Goal: Task Accomplishment & Management: Complete application form

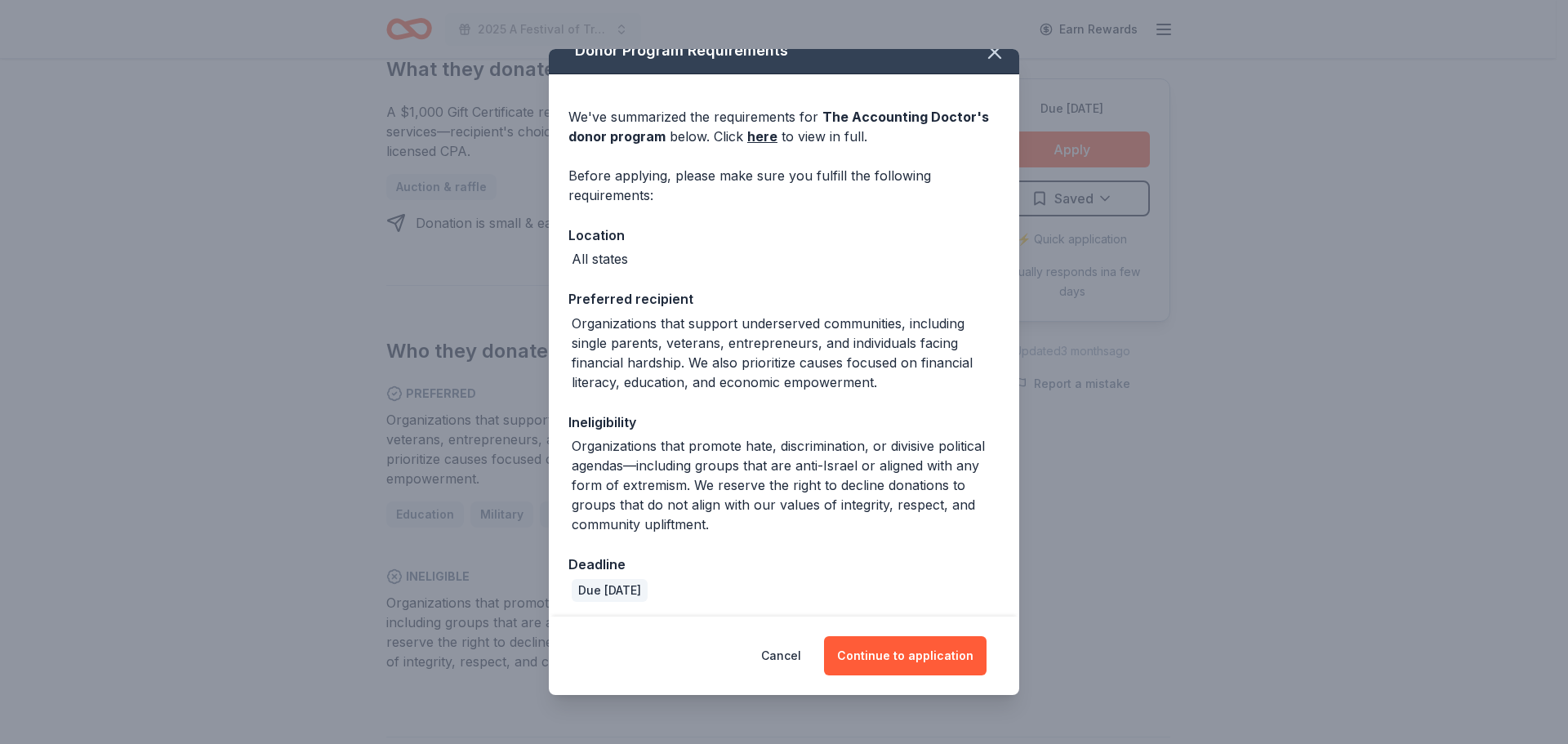
scroll to position [26, 0]
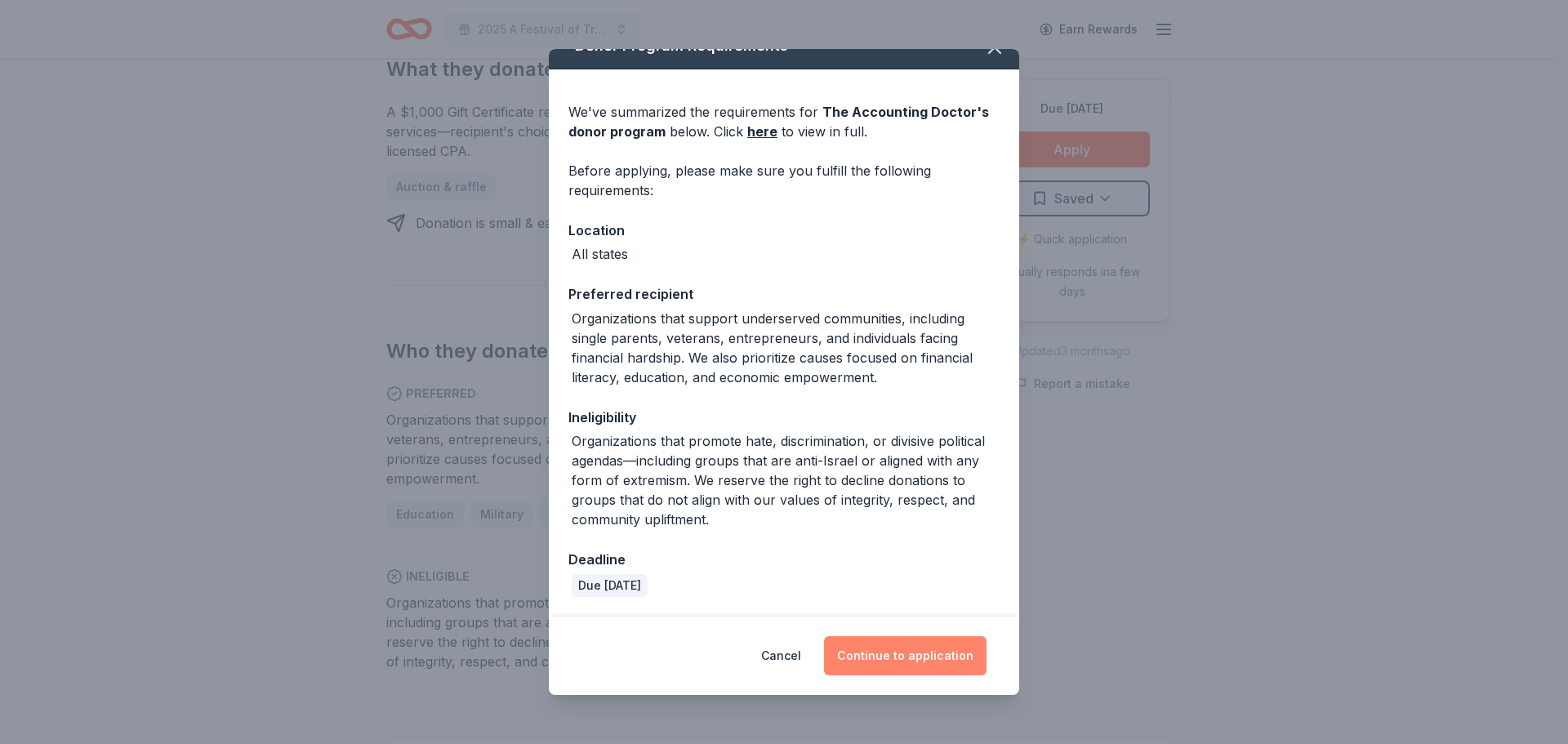
click at [933, 651] on button "Continue to application" at bounding box center [904, 656] width 163 height 39
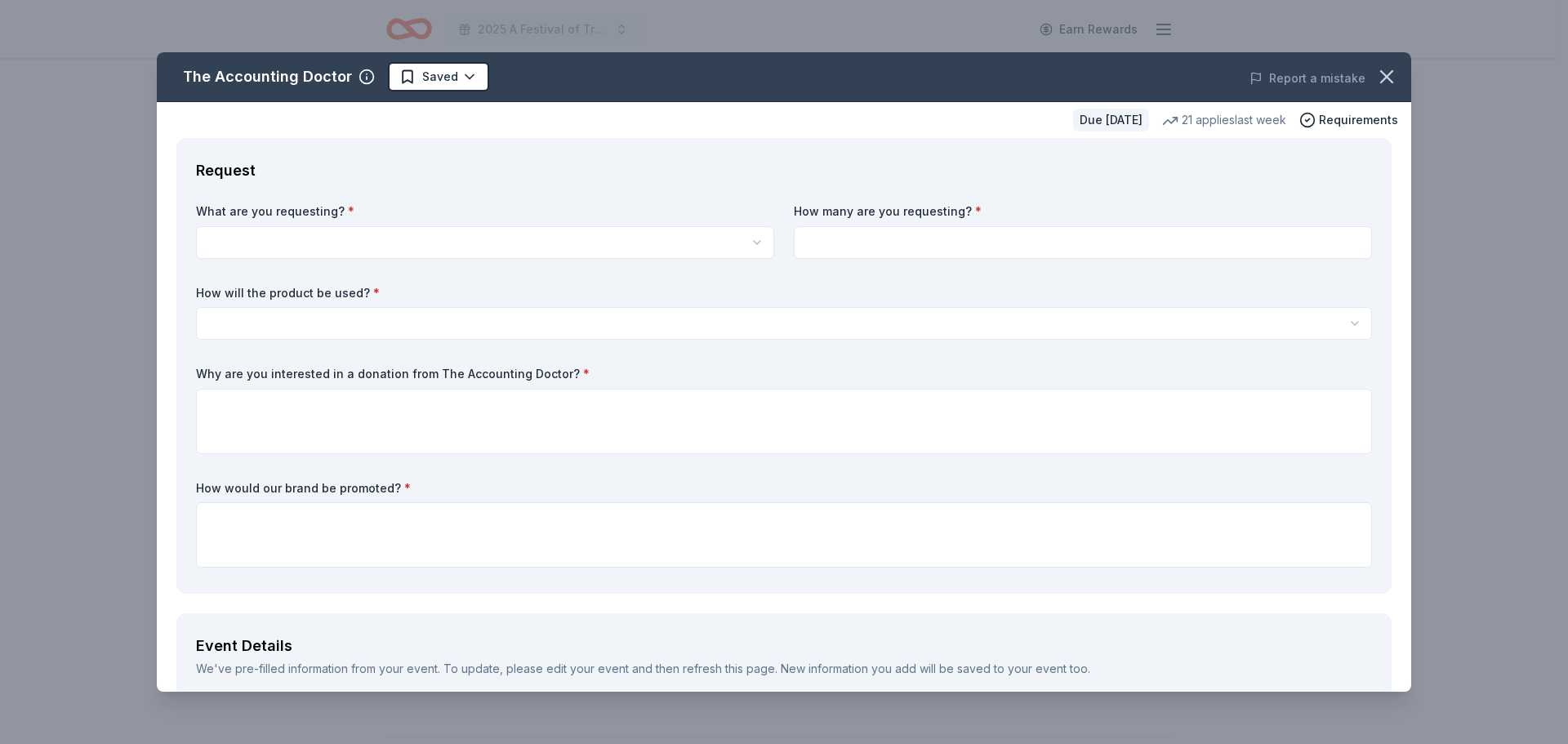
scroll to position [0, 0]
click at [234, 231] on html "2025 A Festival of Trees Event Earn Rewards Due [DATE] Share The Accounting Doc…" at bounding box center [784, 372] width 1568 height 744
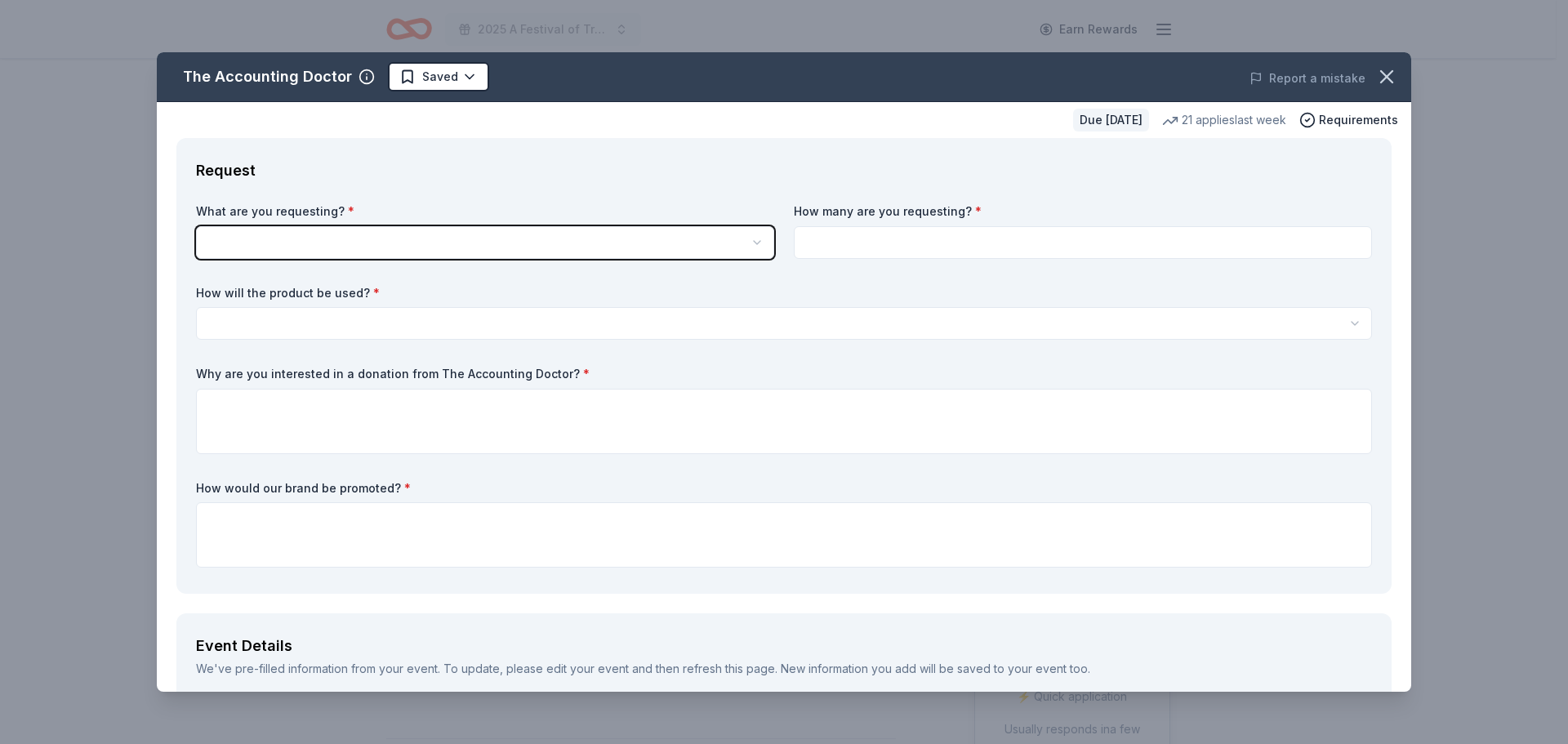
click at [295, 246] on html "2025 A Festival of Trees Event Earn Rewards Due [DATE] Share The Accounting Doc…" at bounding box center [784, 372] width 1568 height 744
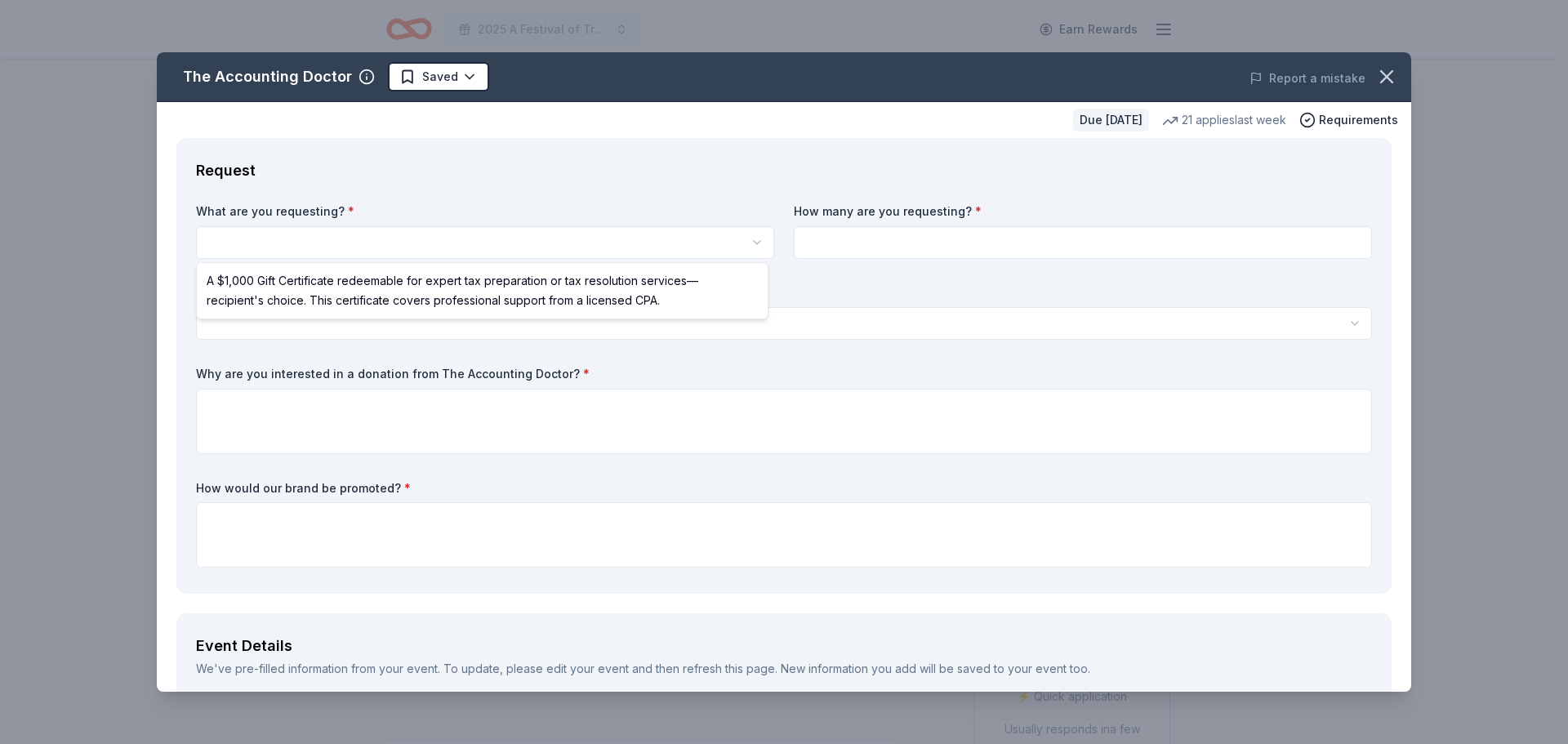
click at [425, 240] on html "2025 A Festival of Trees Event Earn Rewards Due [DATE] Share The Accounting Doc…" at bounding box center [784, 372] width 1568 height 744
select select "A $1,000 Gift Certificate redeemable for expert tax preparation or tax resoluti…"
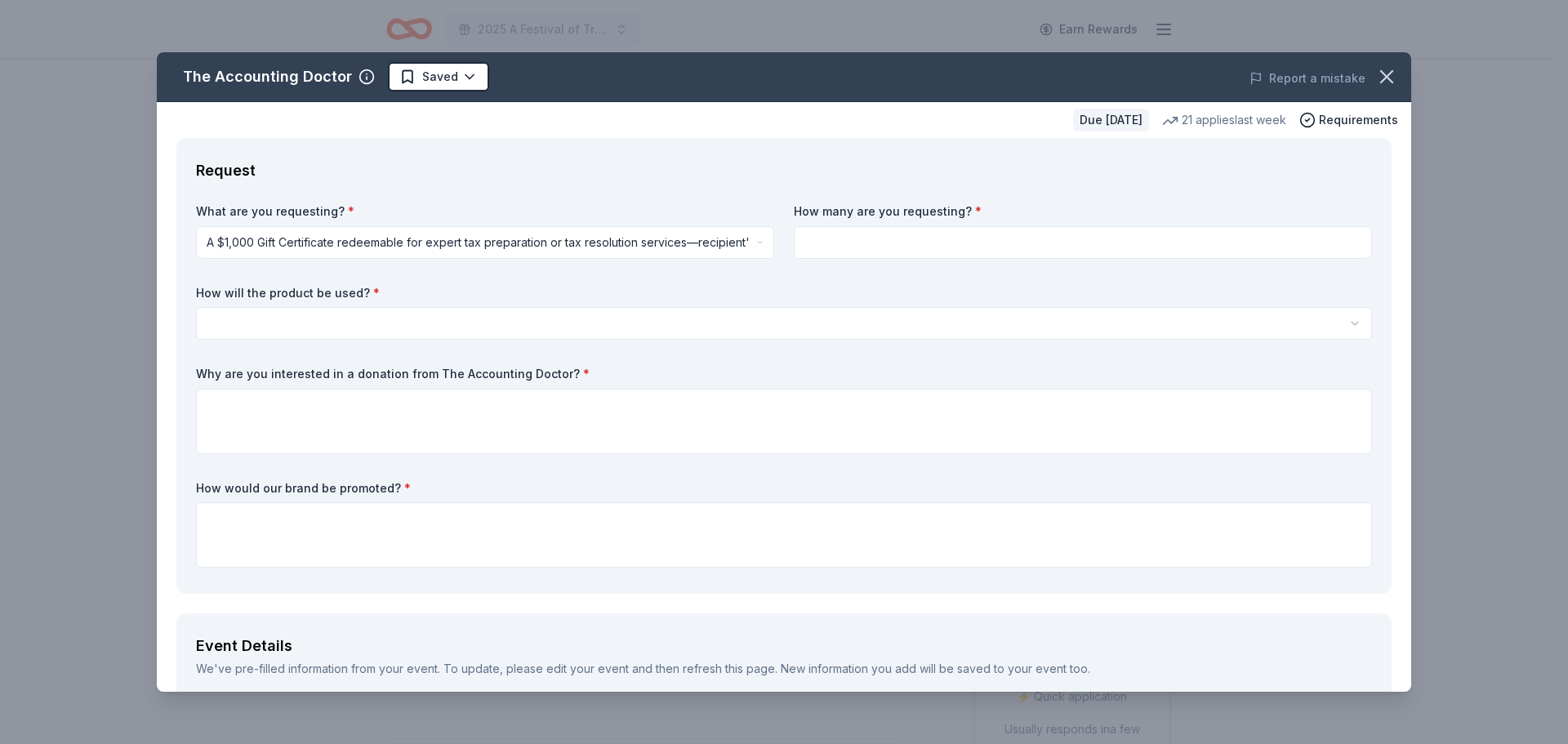
click at [870, 243] on input at bounding box center [1083, 243] width 579 height 32
type input "1"
click at [304, 321] on html "2025 A Festival of Trees Event Earn Rewards Due [DATE] Share The Accounting Doc…" at bounding box center [784, 372] width 1568 height 744
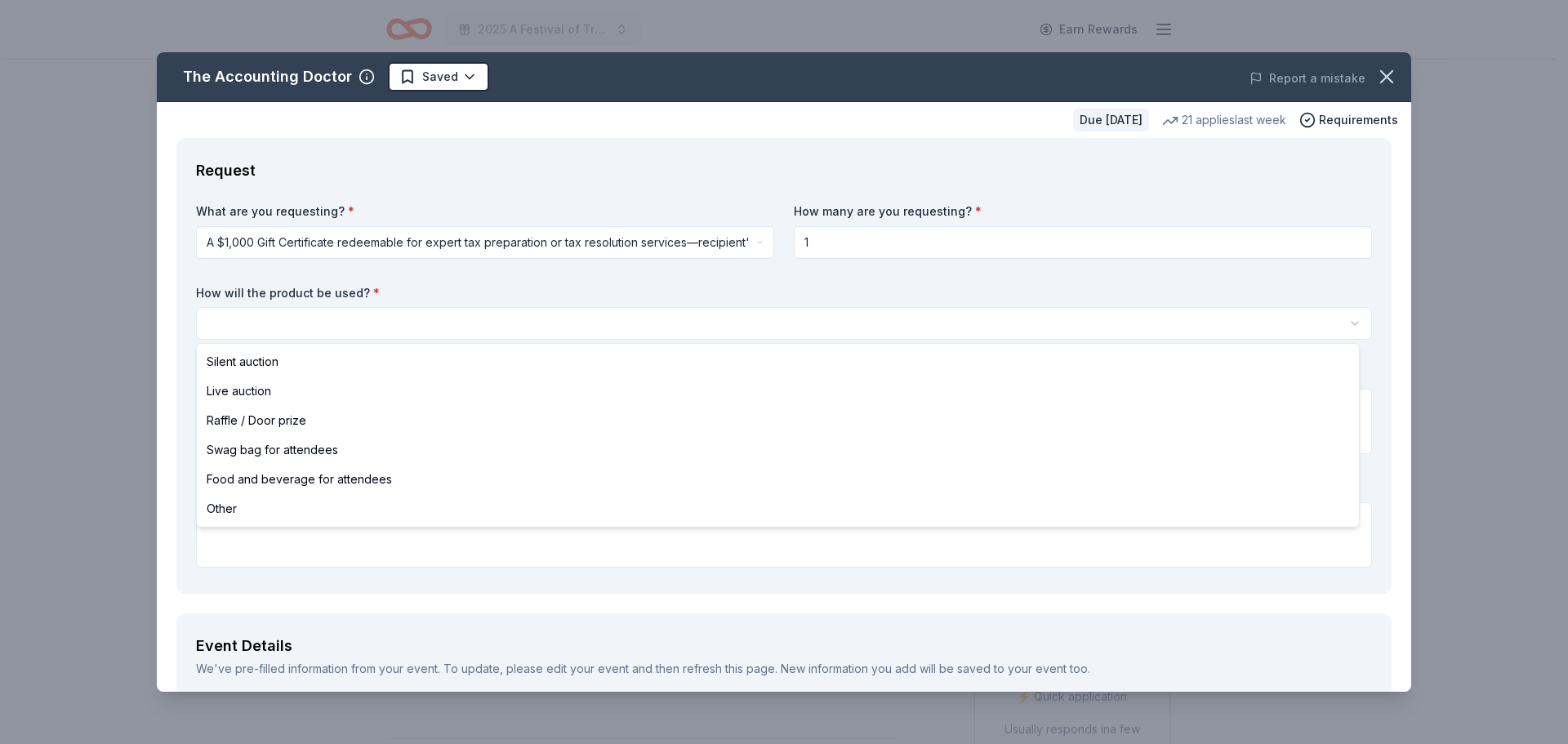
select select "liveAuction"
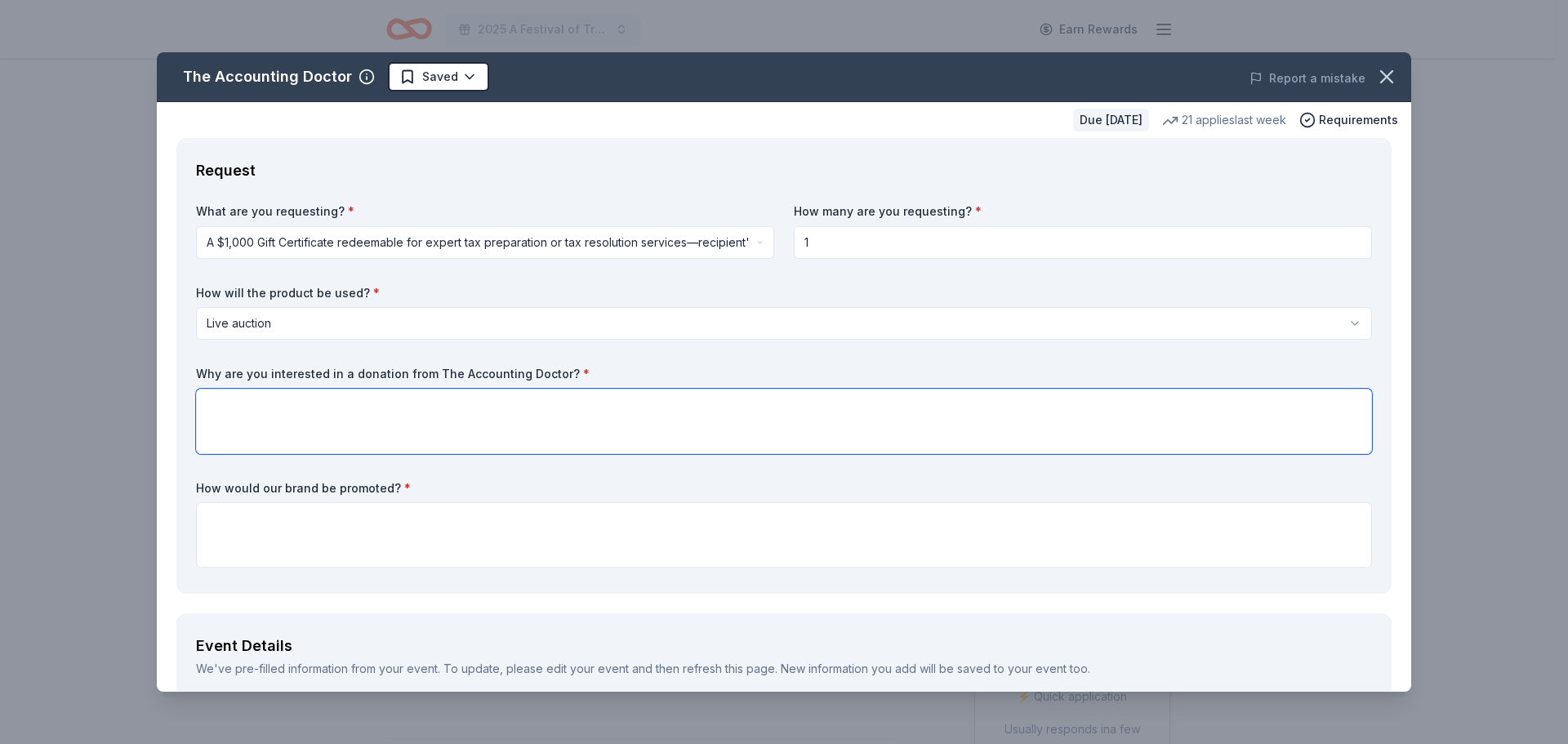
click at [234, 409] on textarea at bounding box center [784, 421] width 1176 height 66
paste textarea "On behalf of the Domestic Violence Association of [GEOGRAPHIC_DATA][US_STATE] (…"
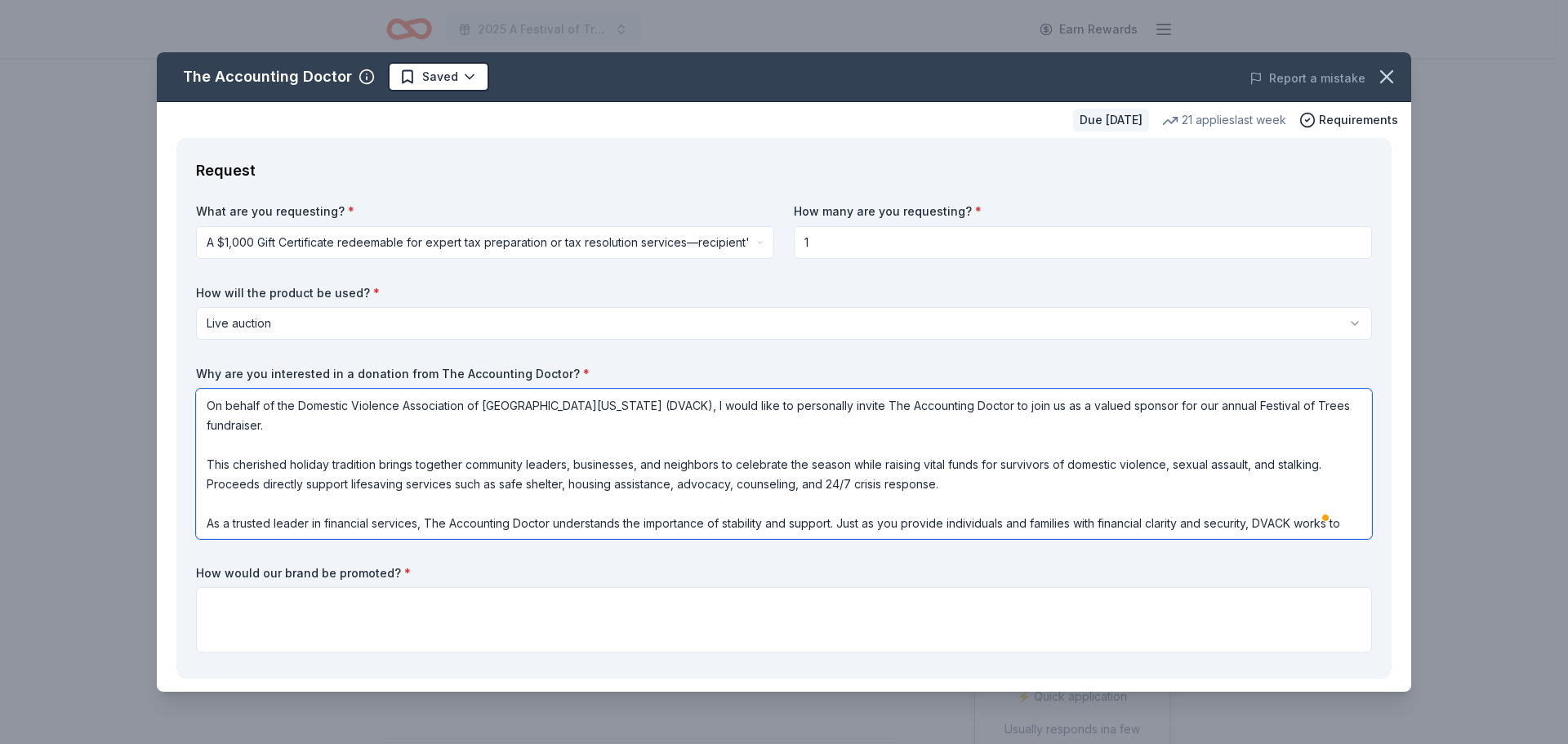
click at [1320, 409] on textarea "On behalf of the Domestic Violence Association of [GEOGRAPHIC_DATA][US_STATE] (…" at bounding box center [784, 464] width 1176 height 151
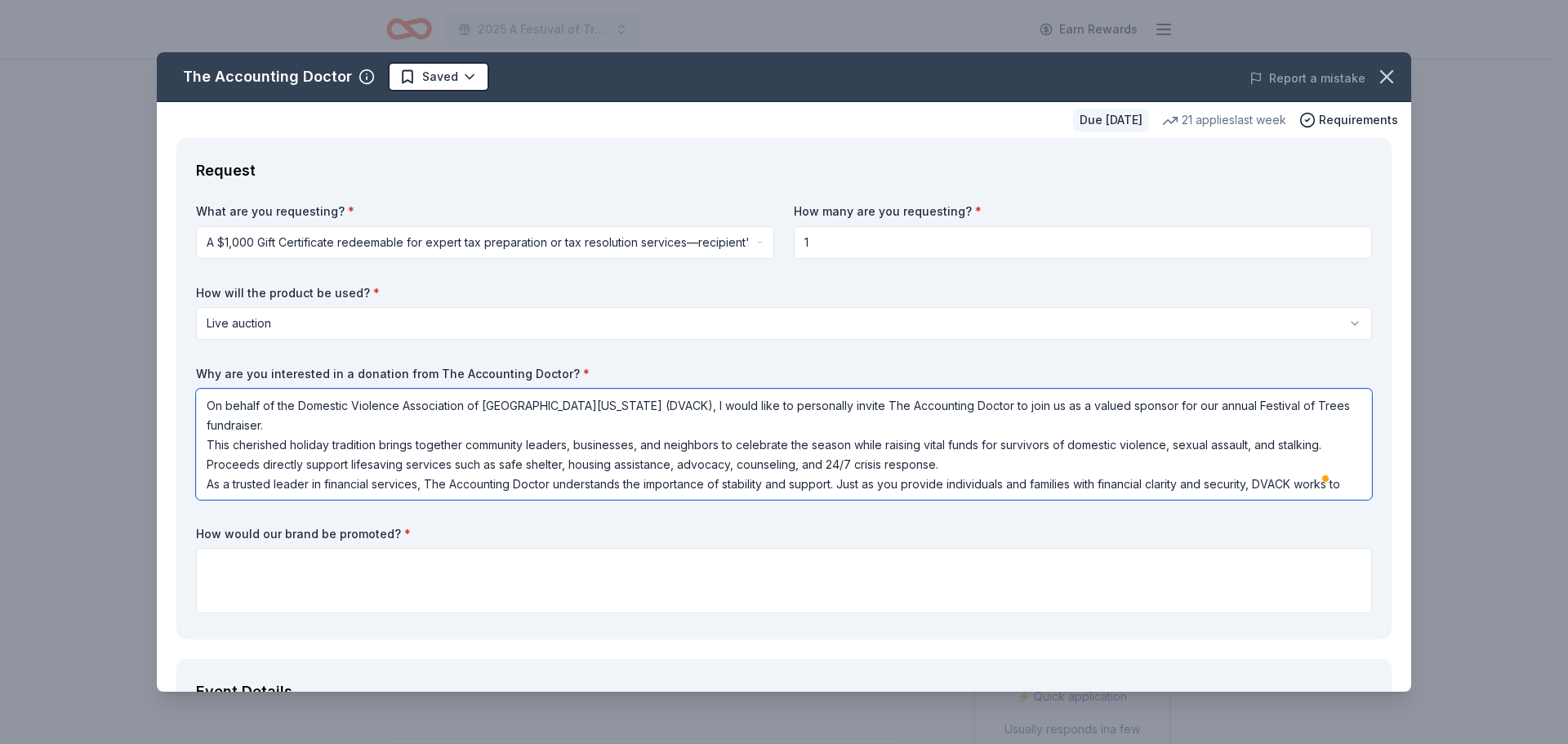
type textarea "On behalf of the Domestic Violence Association of [GEOGRAPHIC_DATA][US_STATE] (…"
click at [217, 572] on textarea at bounding box center [784, 581] width 1176 height 66
paste textarea "The Accounting Doctor will be recognized throughout the event, in our promotion…"
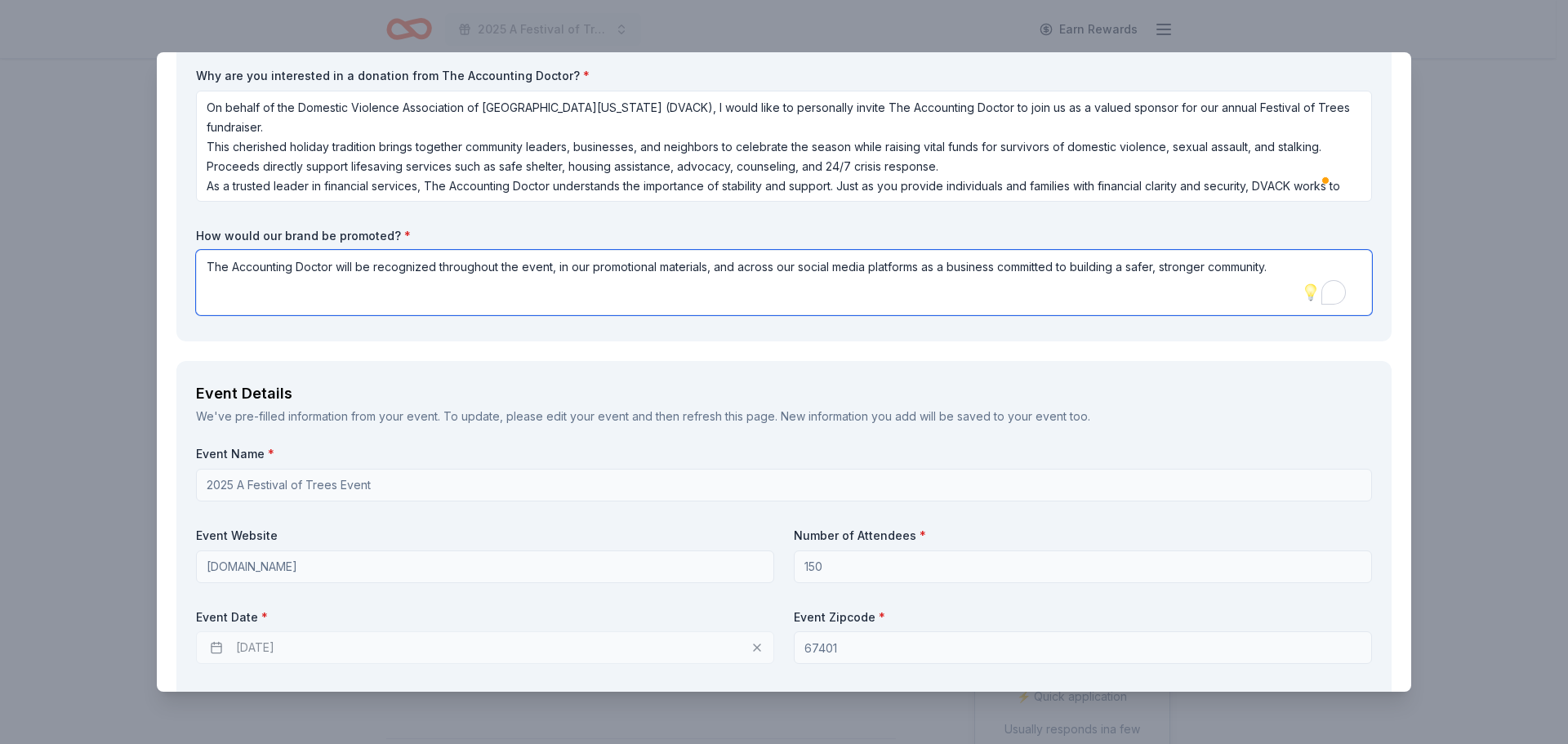
scroll to position [327, 0]
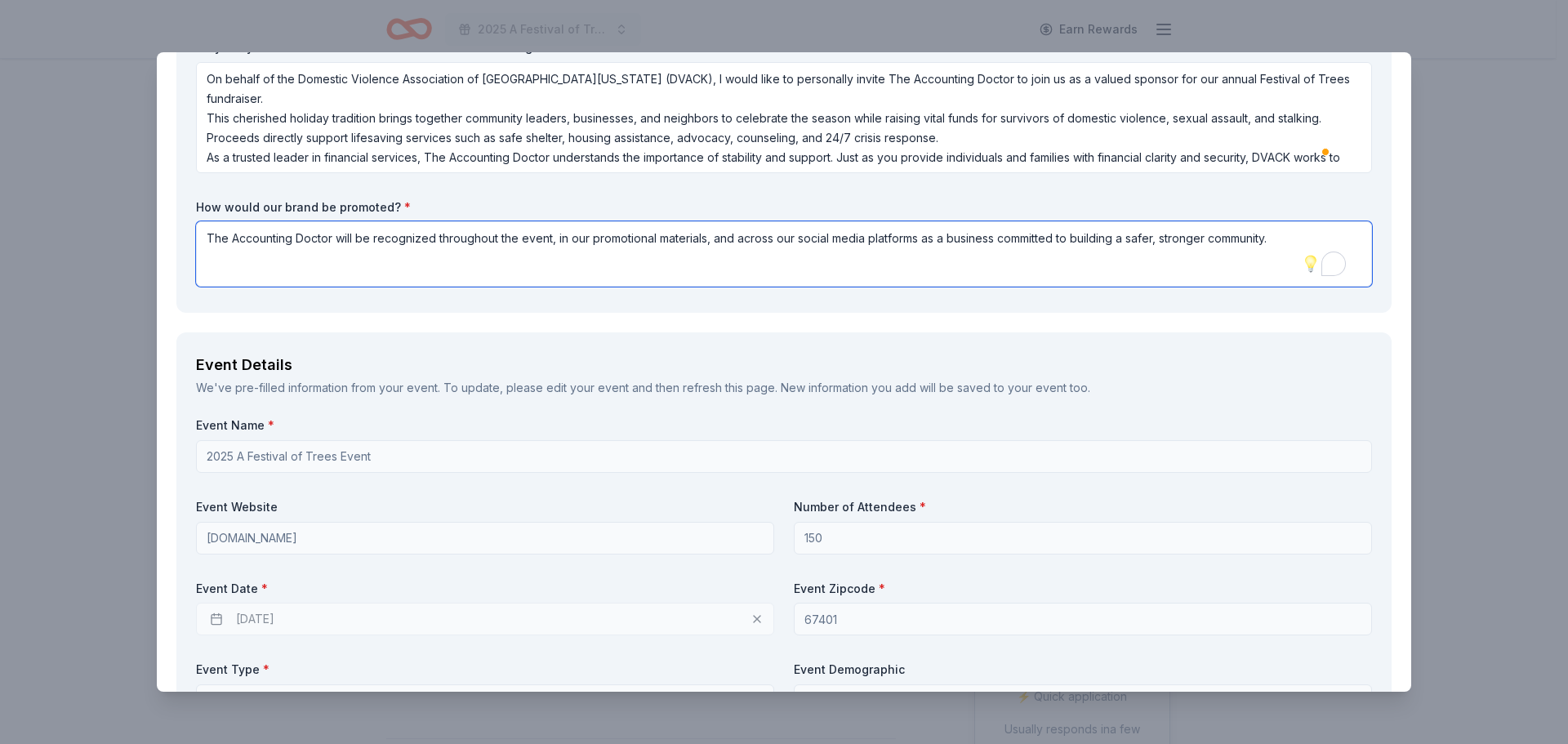
type textarea "The Accounting Doctor will be recognized throughout the event, in our promotion…"
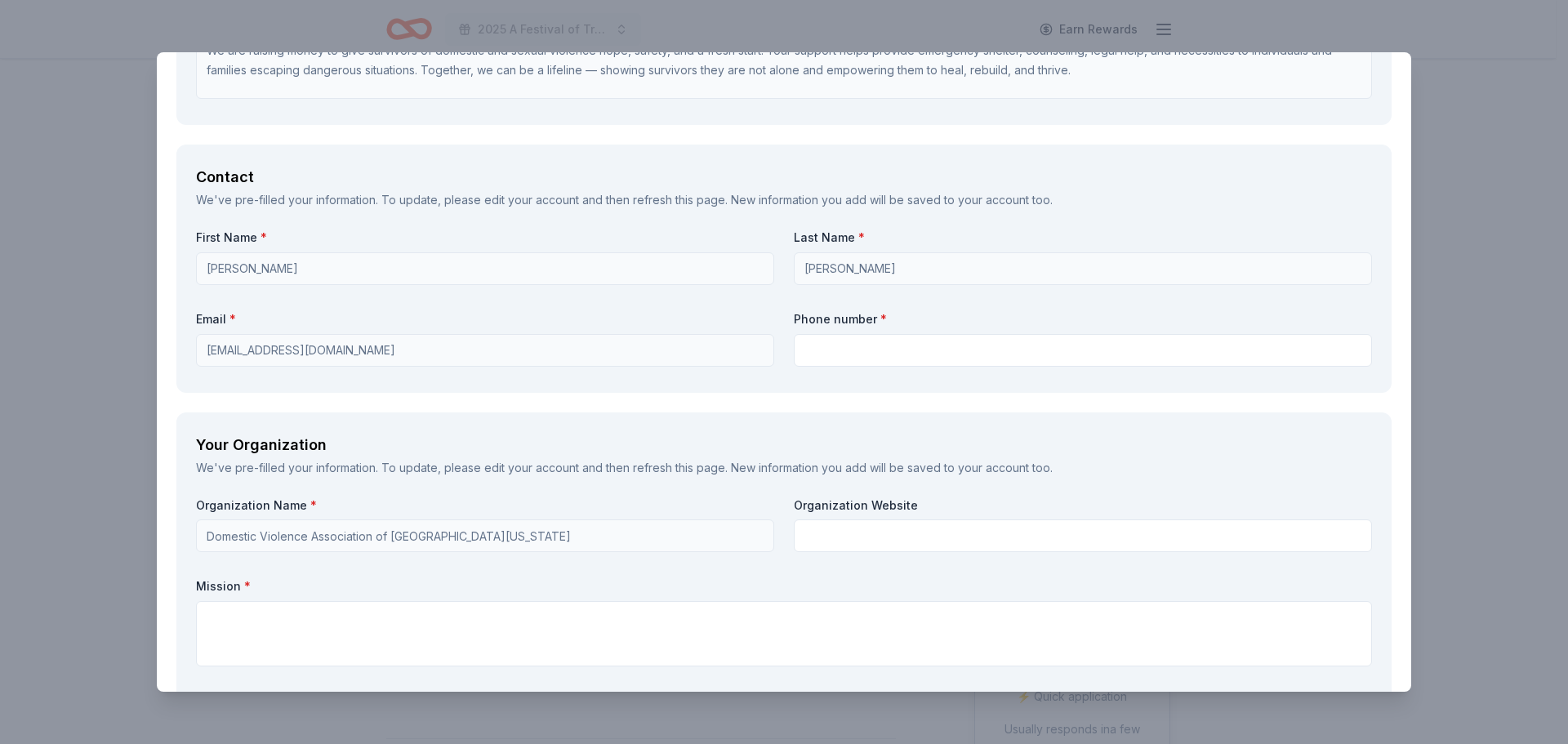
scroll to position [1144, 0]
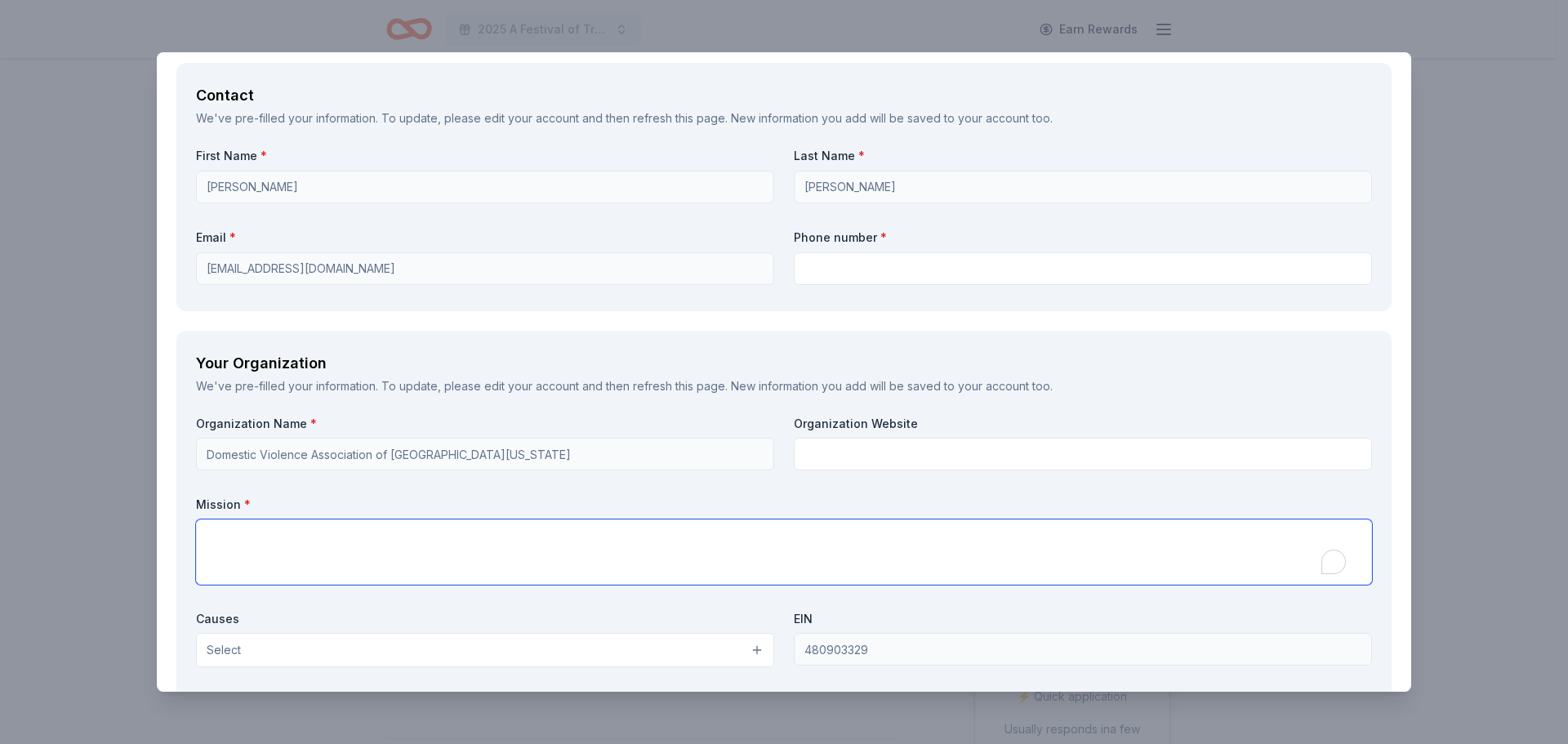
click at [217, 544] on textarea "To enrich screen reader interactions, please activate Accessibility in Grammarl…" at bounding box center [784, 552] width 1176 height 66
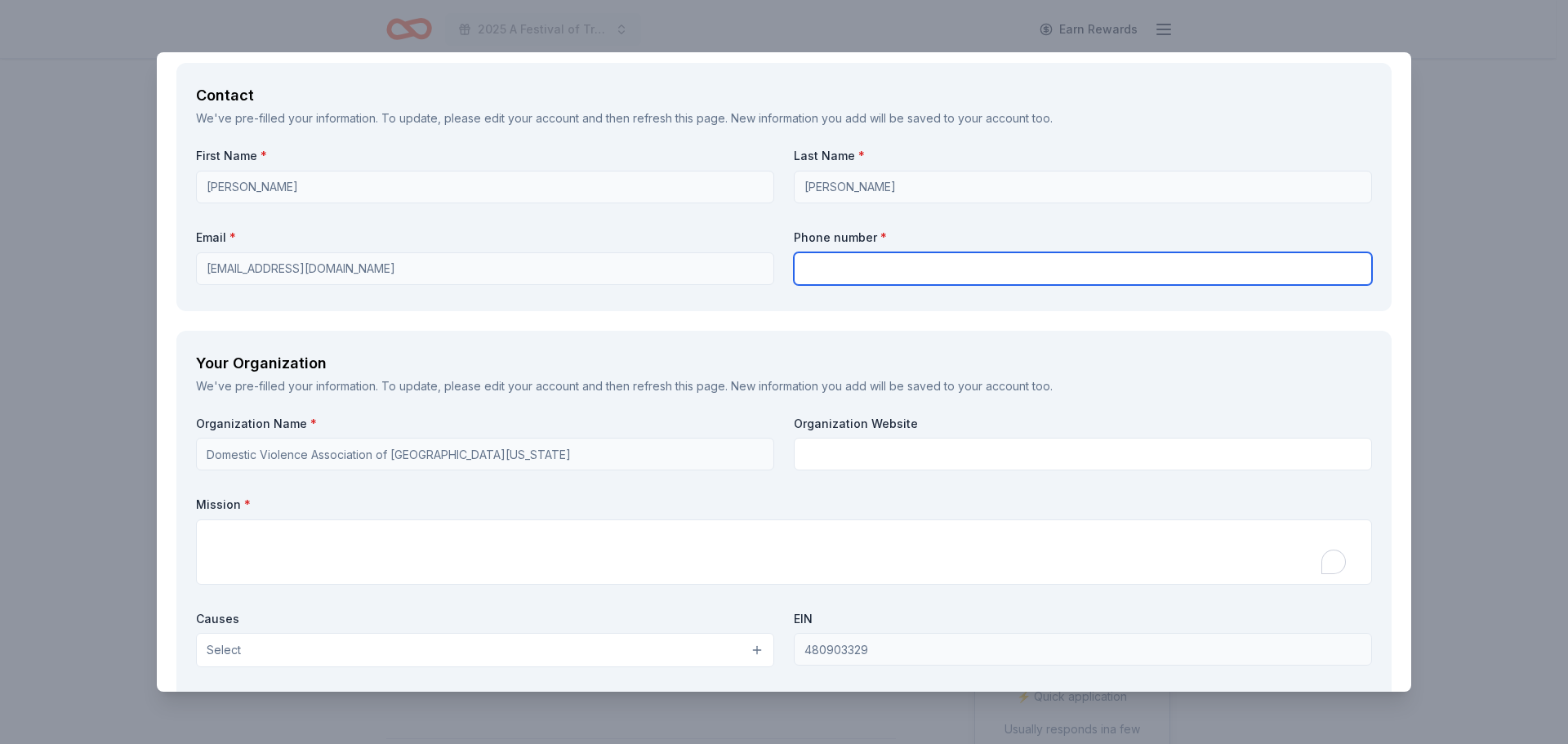
click at [829, 269] on input "text" at bounding box center [1083, 269] width 579 height 32
type input "[PHONE_NUMBER]"
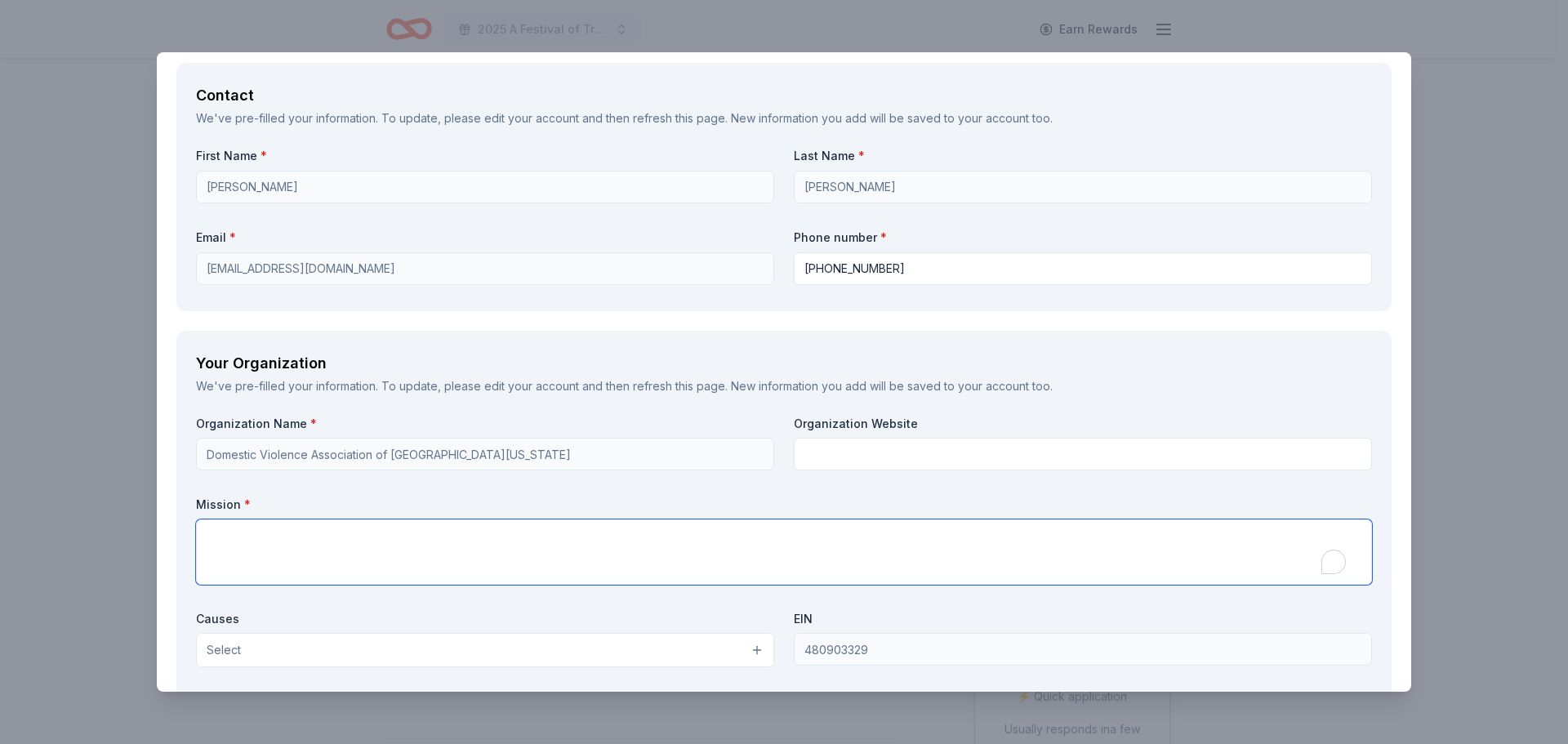
click at [209, 529] on textarea "To enrich screen reader interactions, please activate Accessibility in Grammarl…" at bounding box center [784, 552] width 1176 height 66
paste textarea "Reduce incidents of domestic violence and sexual offenses and provide comfort a…"
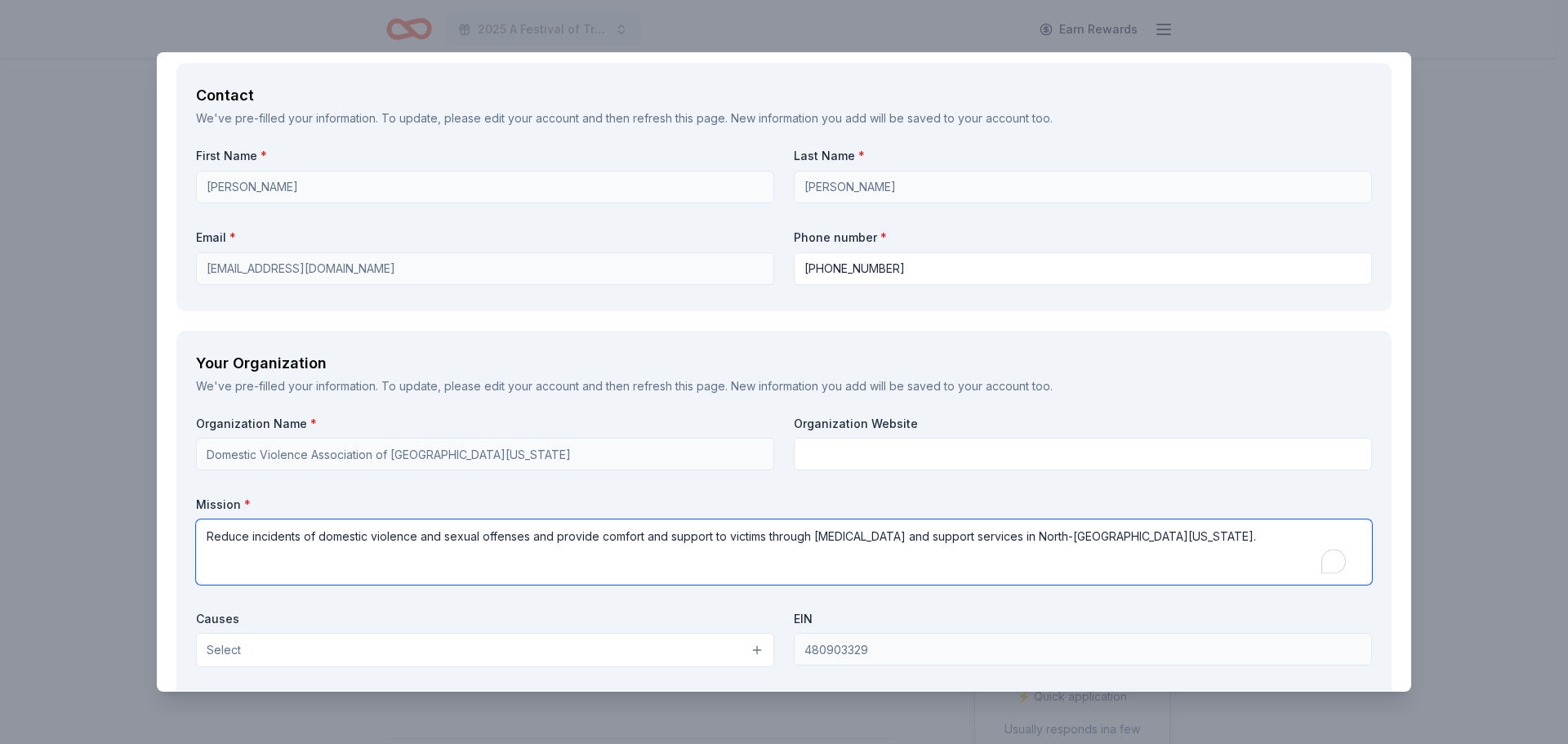
click at [206, 535] on textarea "Reduce incidents of domestic violence and sexual offenses and provide comfort a…" at bounding box center [784, 552] width 1176 height 66
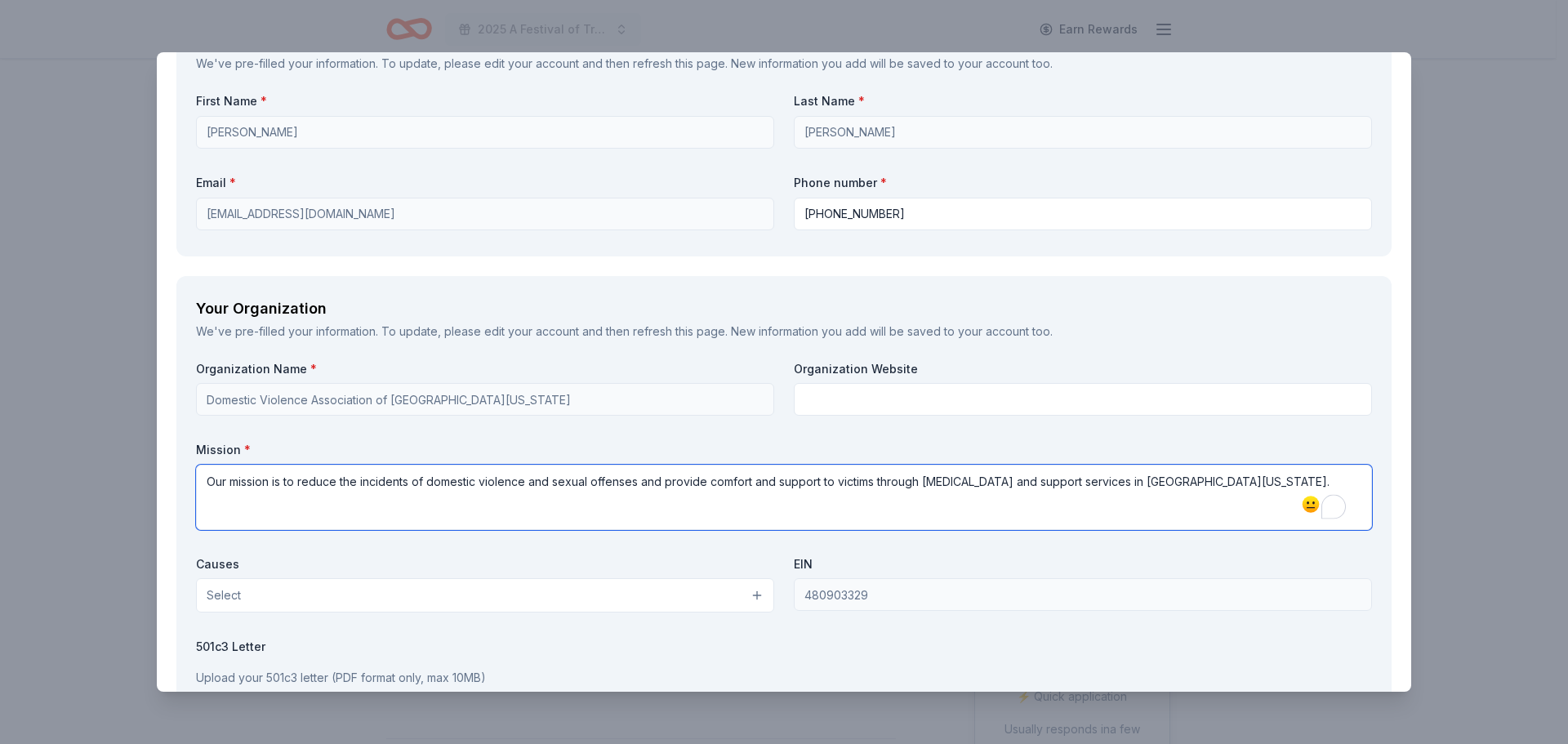
scroll to position [1226, 0]
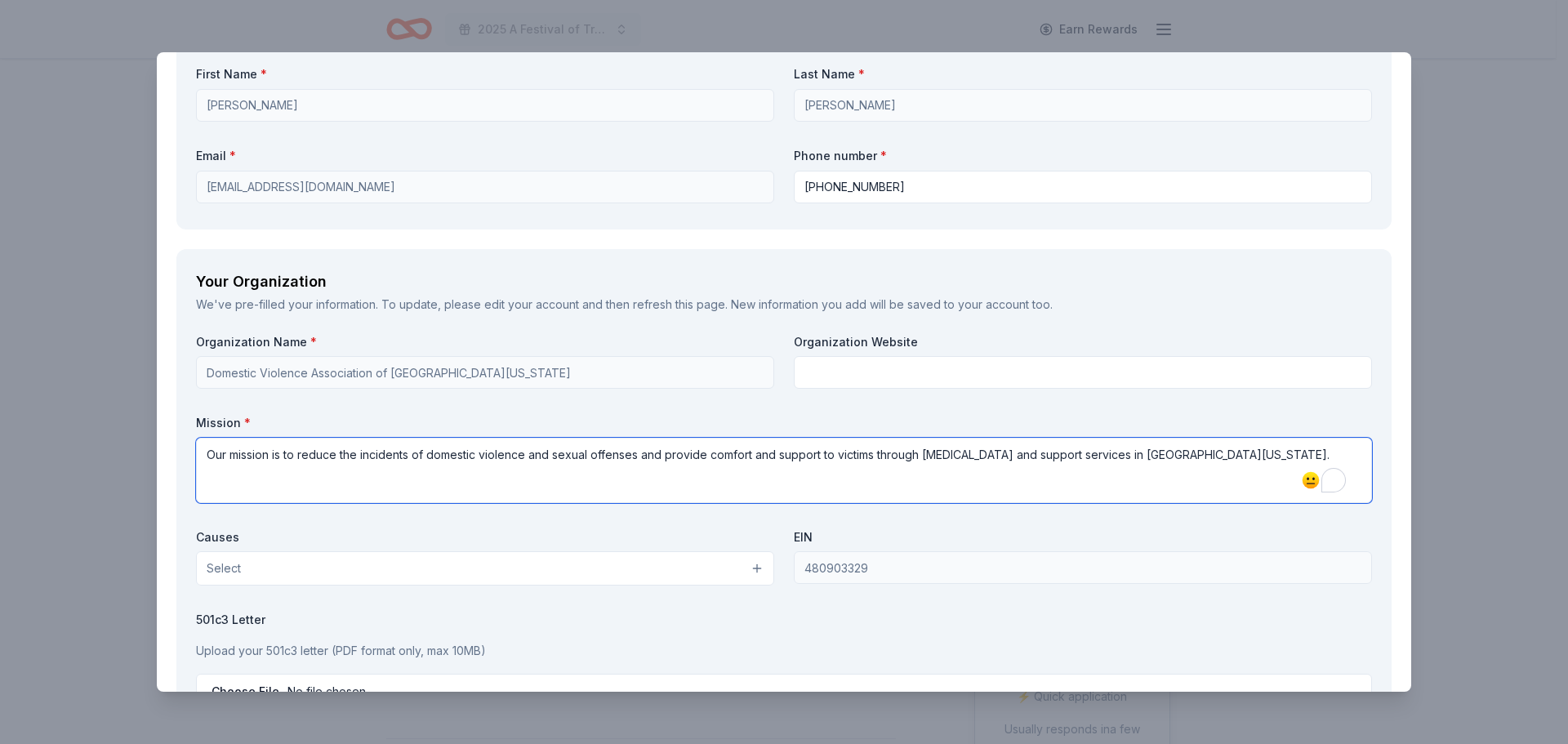
type textarea "Our mission is to reduce the incidents of domestic violence and sexual offenses…"
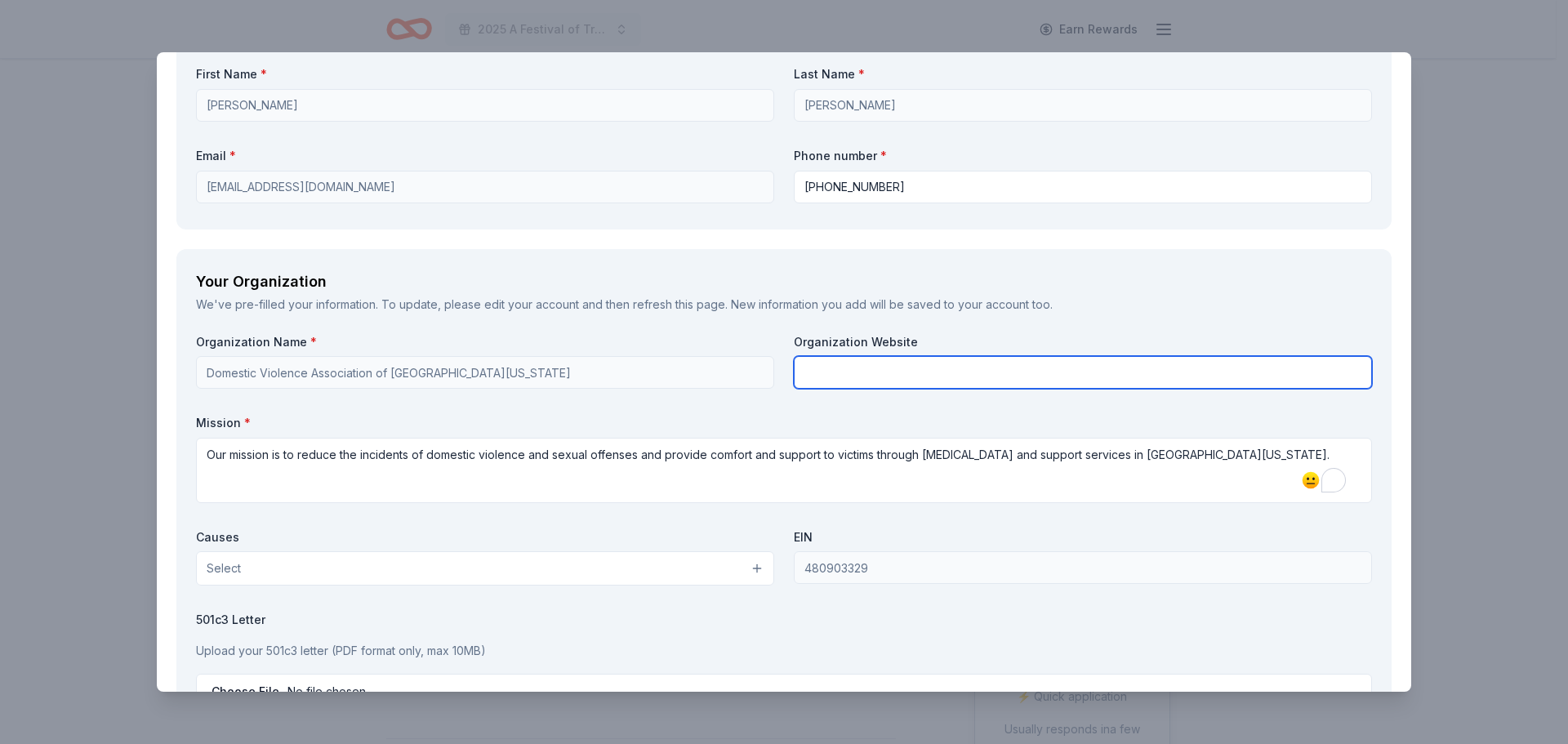
click at [813, 367] on input "text" at bounding box center [1083, 372] width 579 height 32
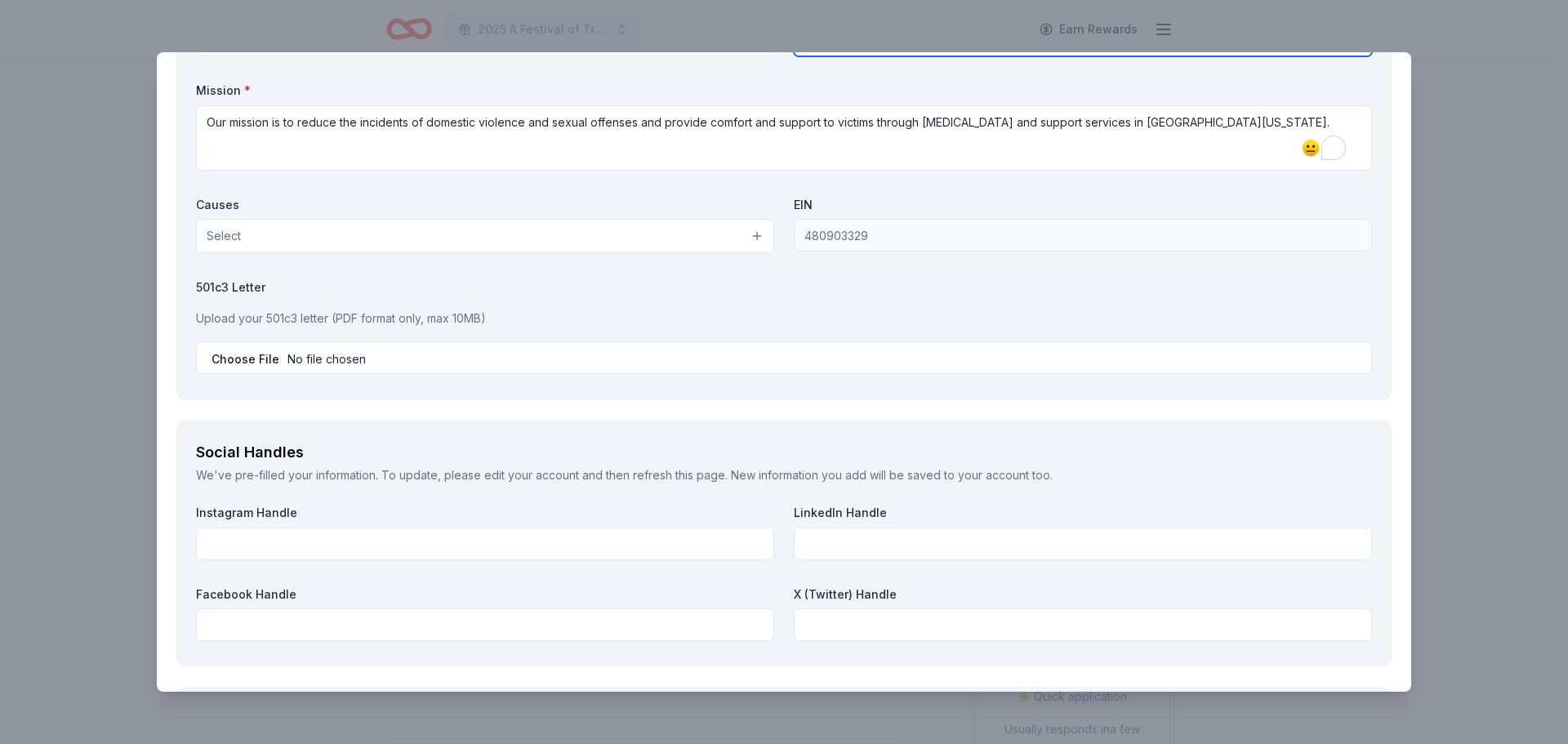
scroll to position [1634, 0]
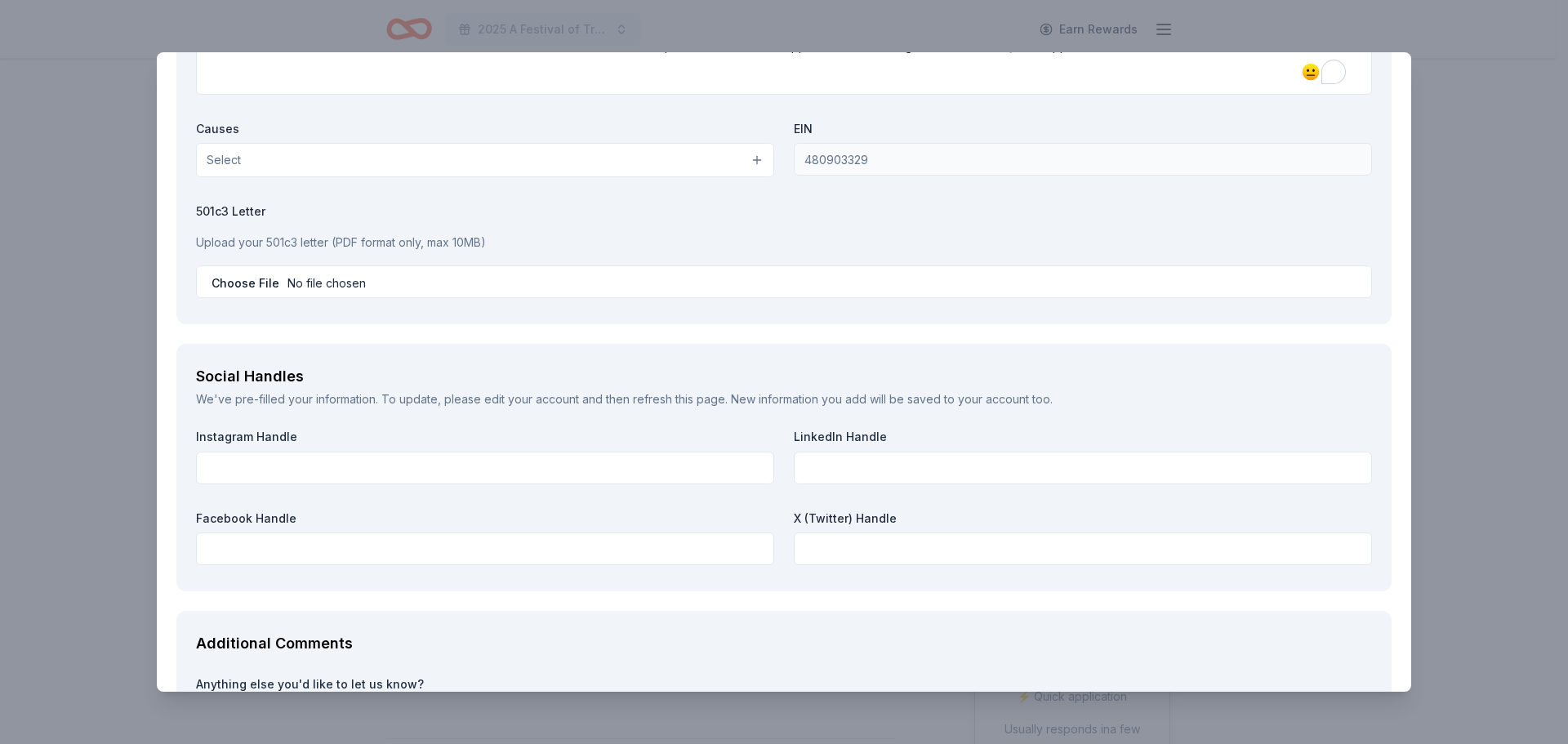
type input "[DOMAIN_NAME]"
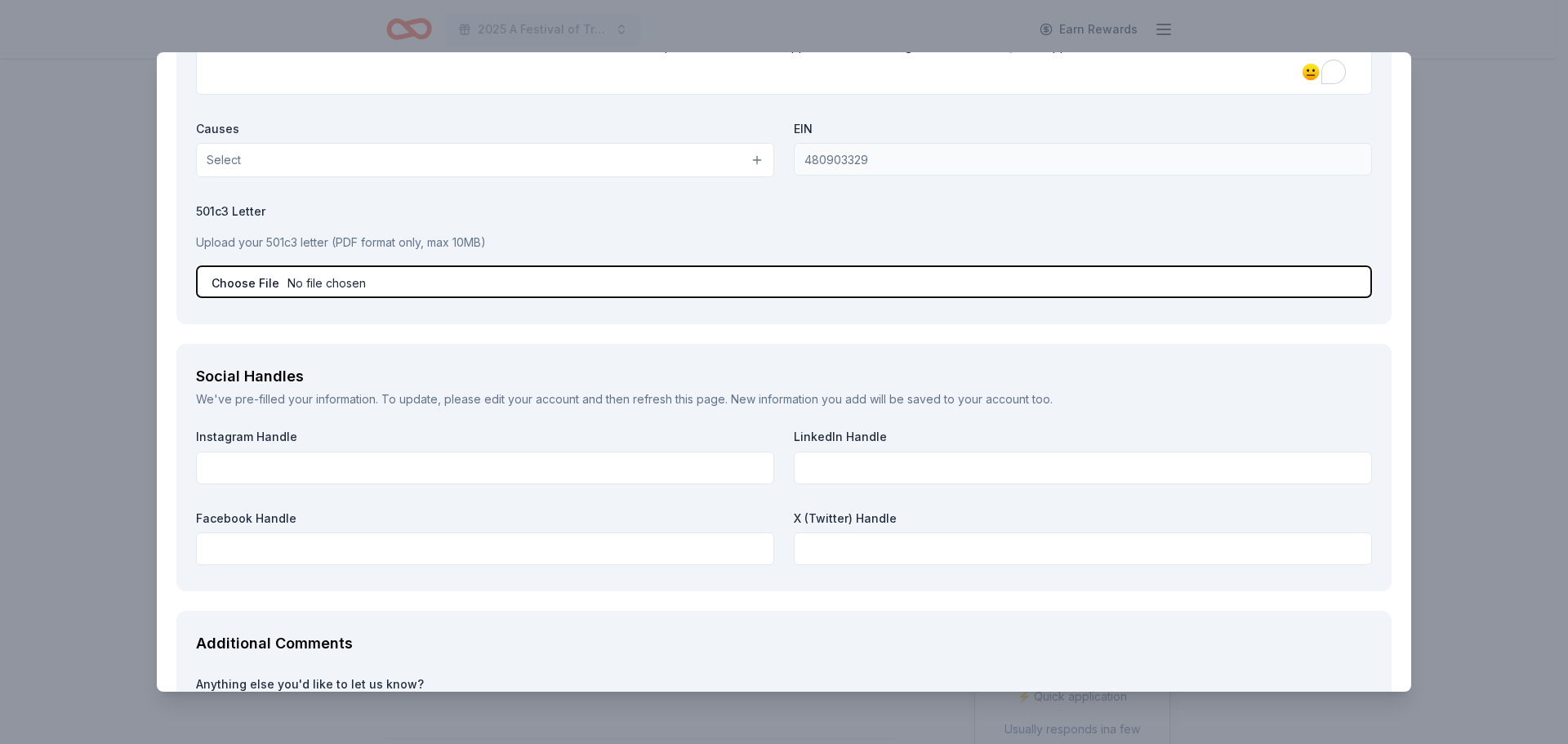
click at [244, 288] on input "file" at bounding box center [784, 282] width 1176 height 32
type input "C:\fakepath\Proof of 501(c)(3).pdf"
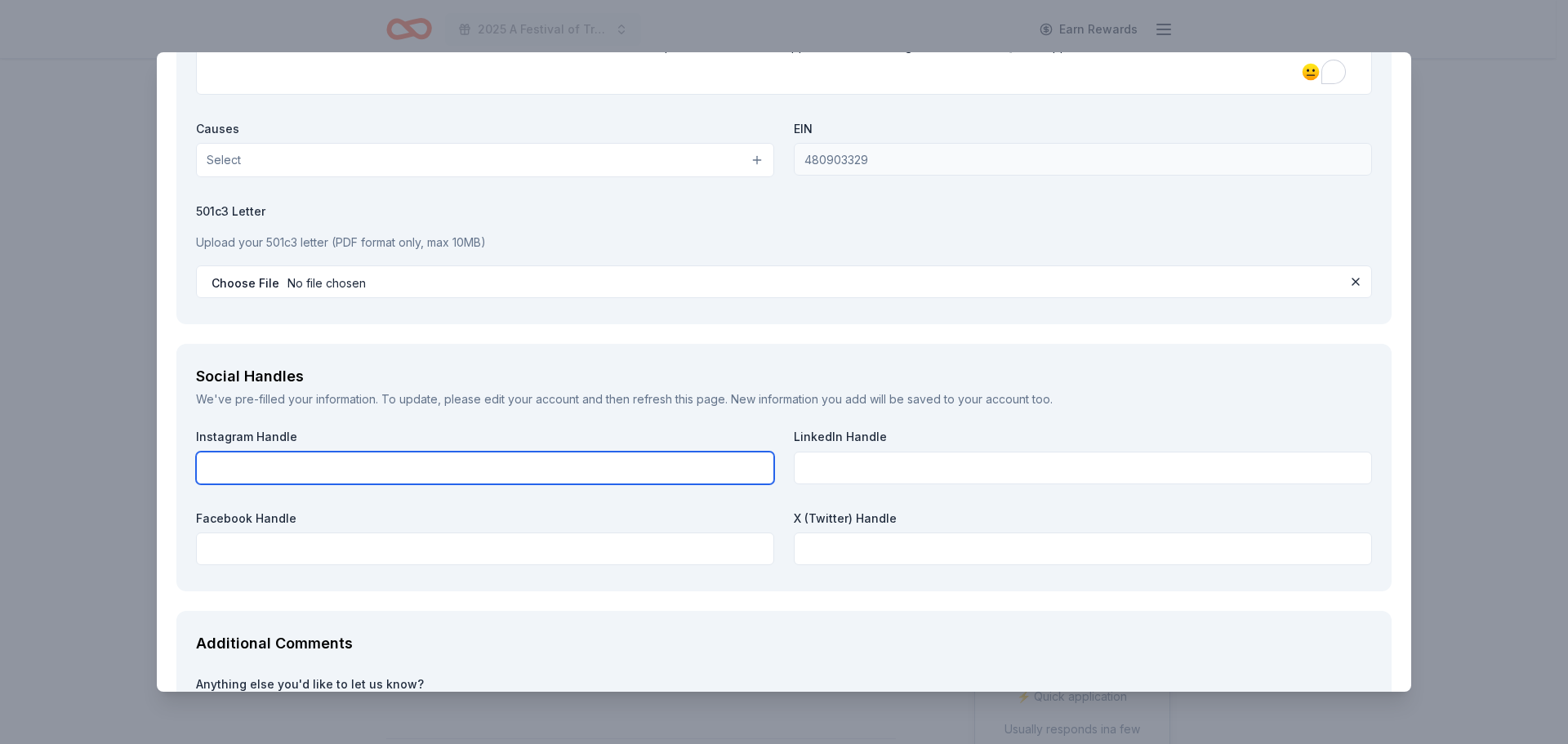
click at [259, 458] on input "text" at bounding box center [485, 468] width 579 height 32
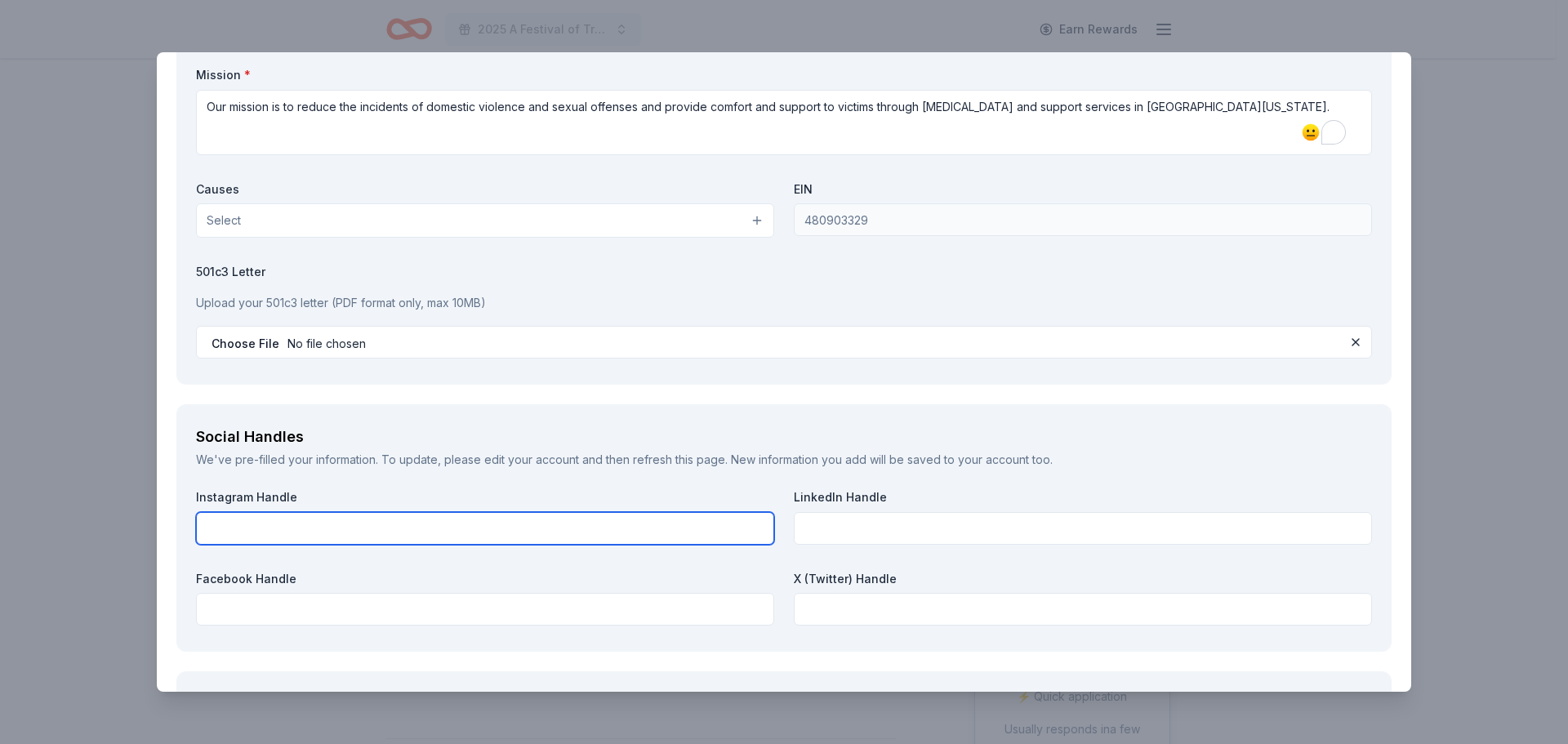
scroll to position [1573, 0]
type input "@dvack1980"
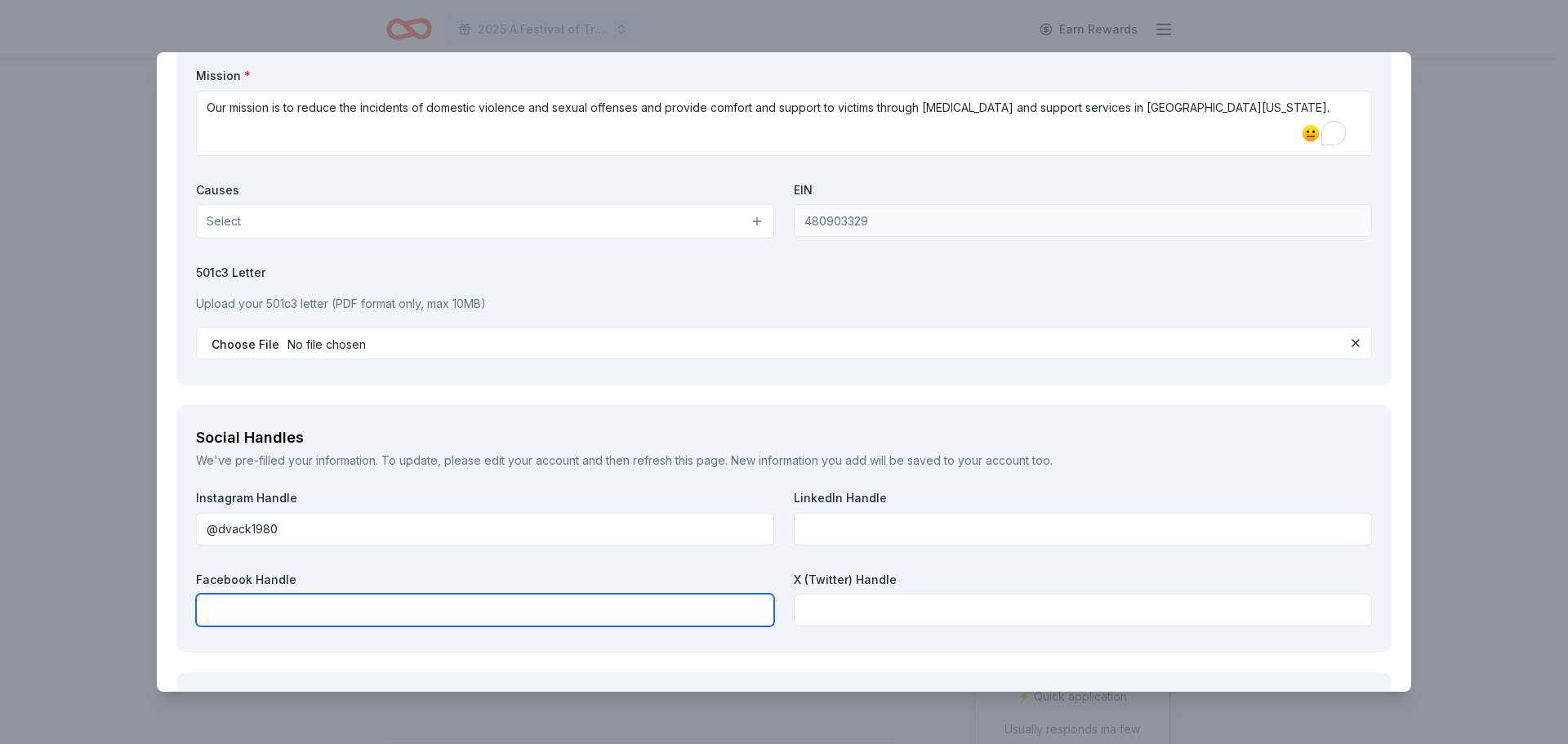
click at [235, 611] on input "text" at bounding box center [485, 610] width 579 height 32
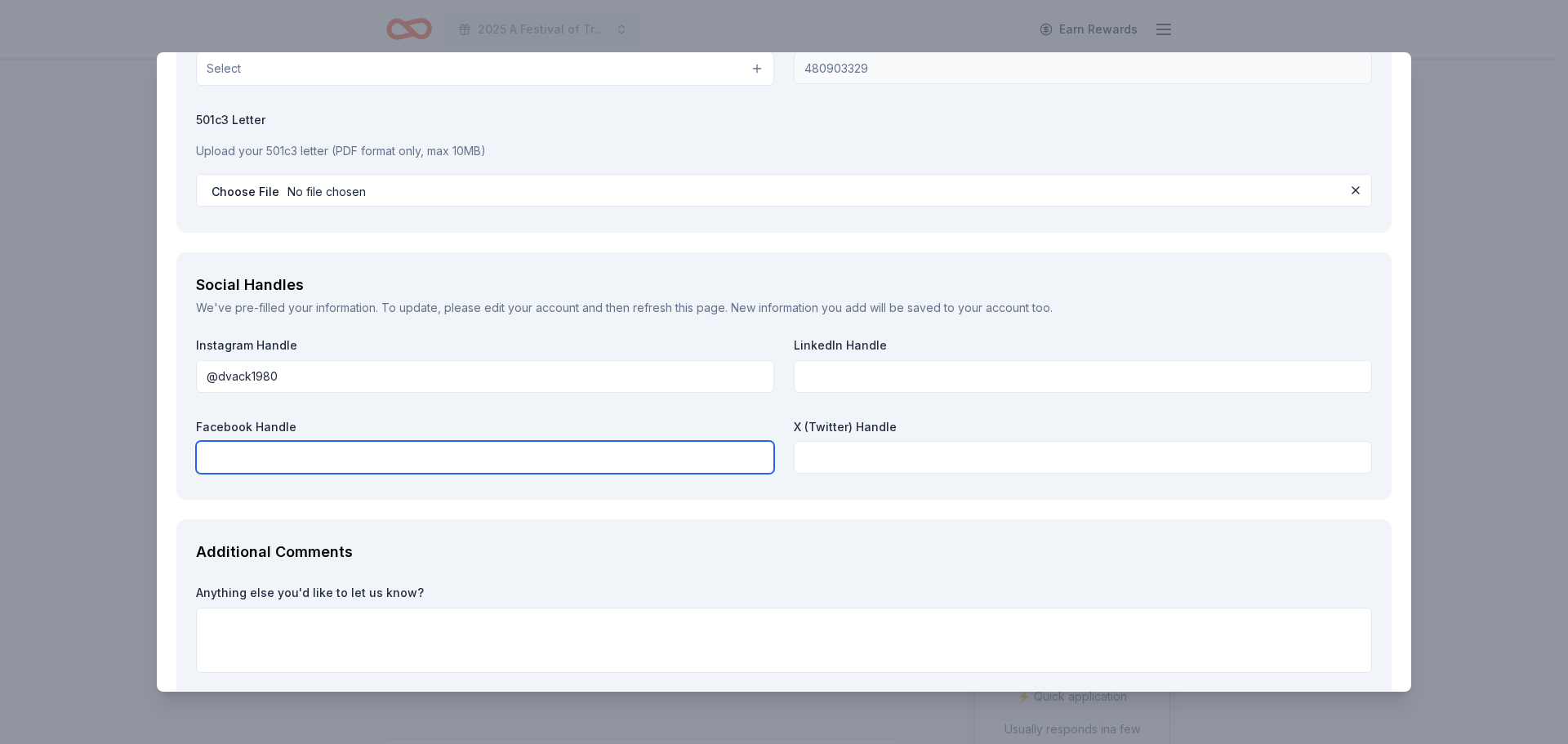
scroll to position [1737, 0]
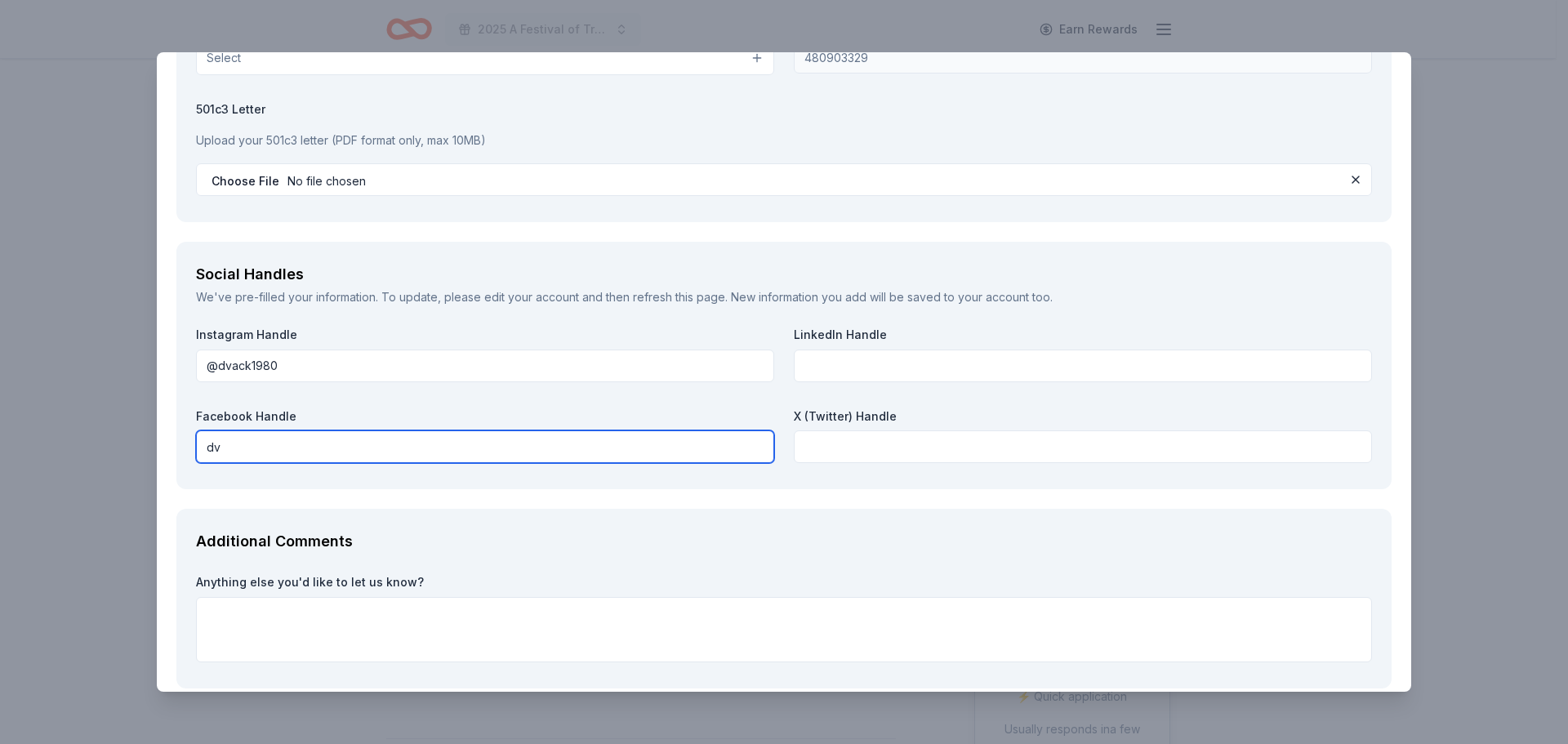
type input "d"
type input "DVACK-Domestic Violence Association of [GEOGRAPHIC_DATA][US_STATE]"
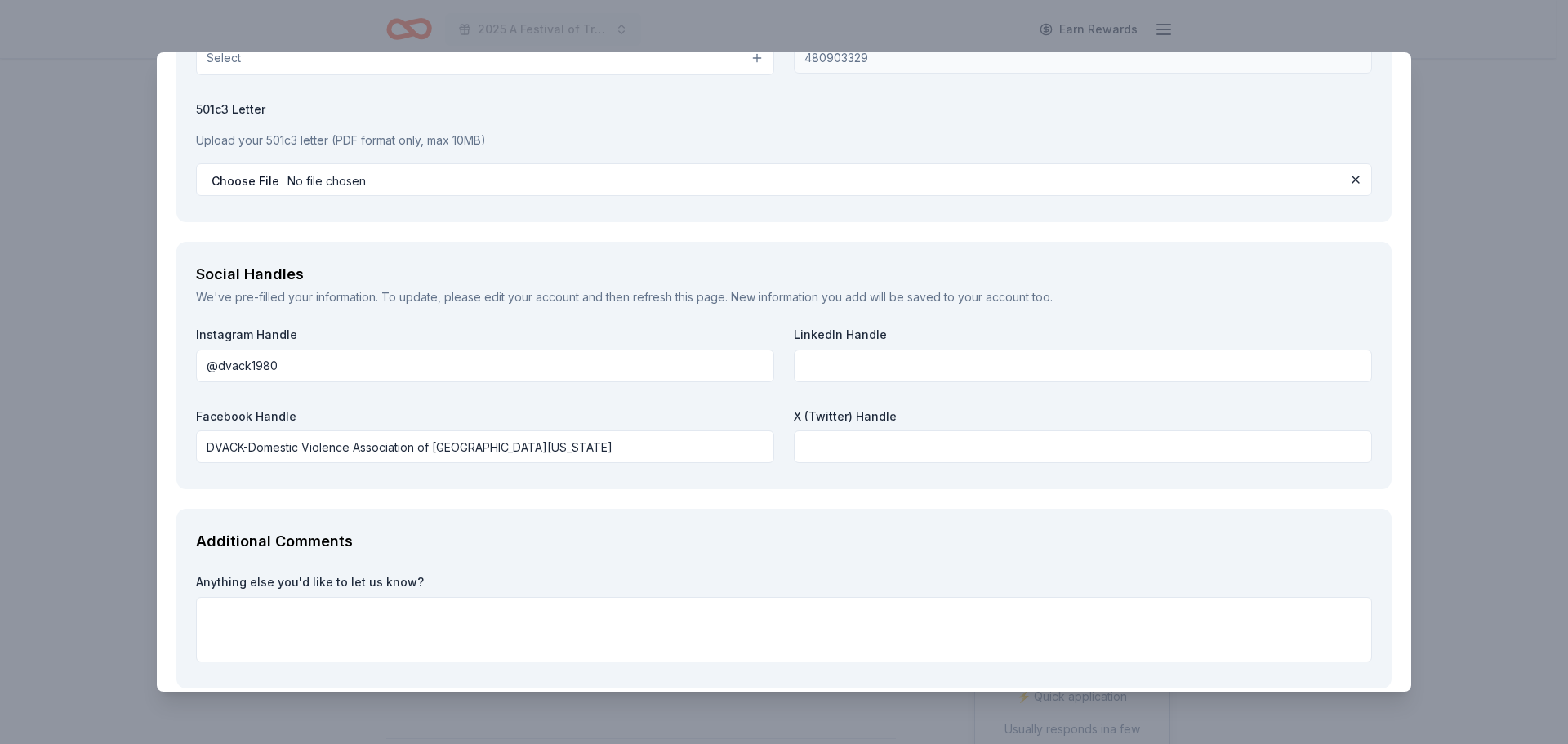
click at [253, 594] on div "Anything else you'd like to let us know?" at bounding box center [784, 619] width 1176 height 89
click at [254, 584] on label "Anything else you'd like to let us know?" at bounding box center [784, 582] width 1176 height 16
click at [248, 560] on div "Additional Comments Anything else you'd like to let us know?" at bounding box center [784, 598] width 1215 height 180
click at [214, 621] on textarea "To enrich screen reader interactions, please activate Accessibility in Grammarl…" at bounding box center [784, 630] width 1176 height 66
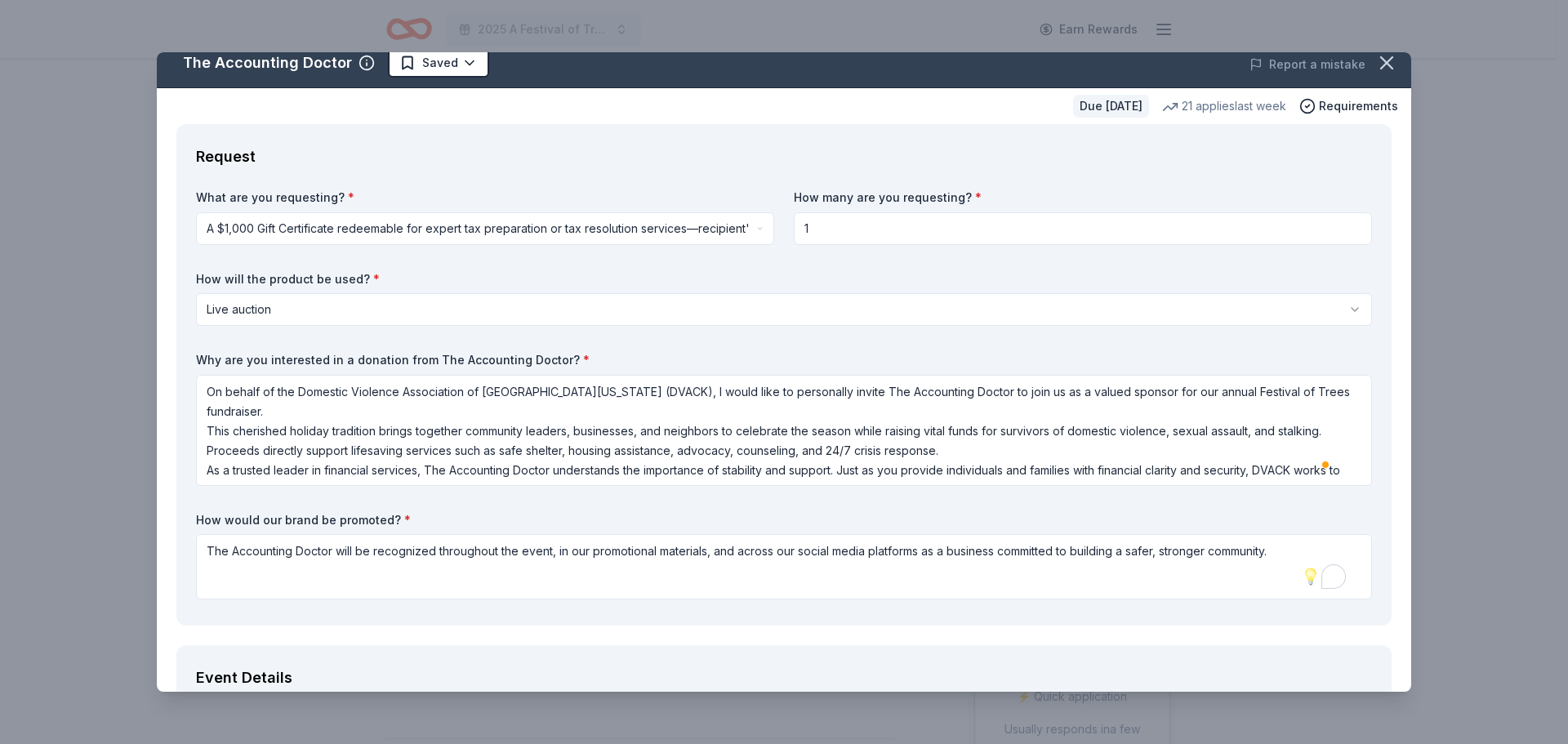
scroll to position [0, 0]
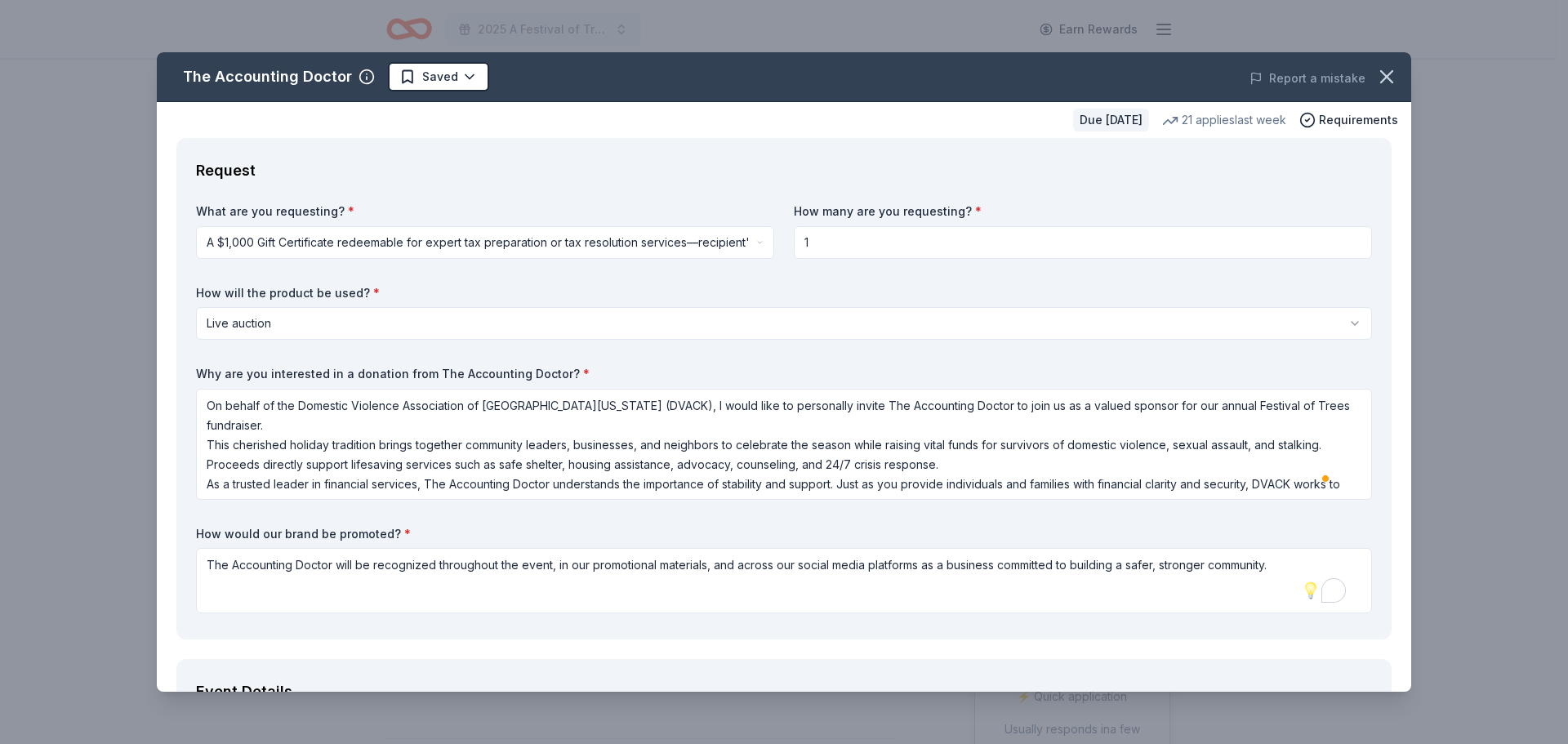
type textarea "Thank you for your time and consideration."
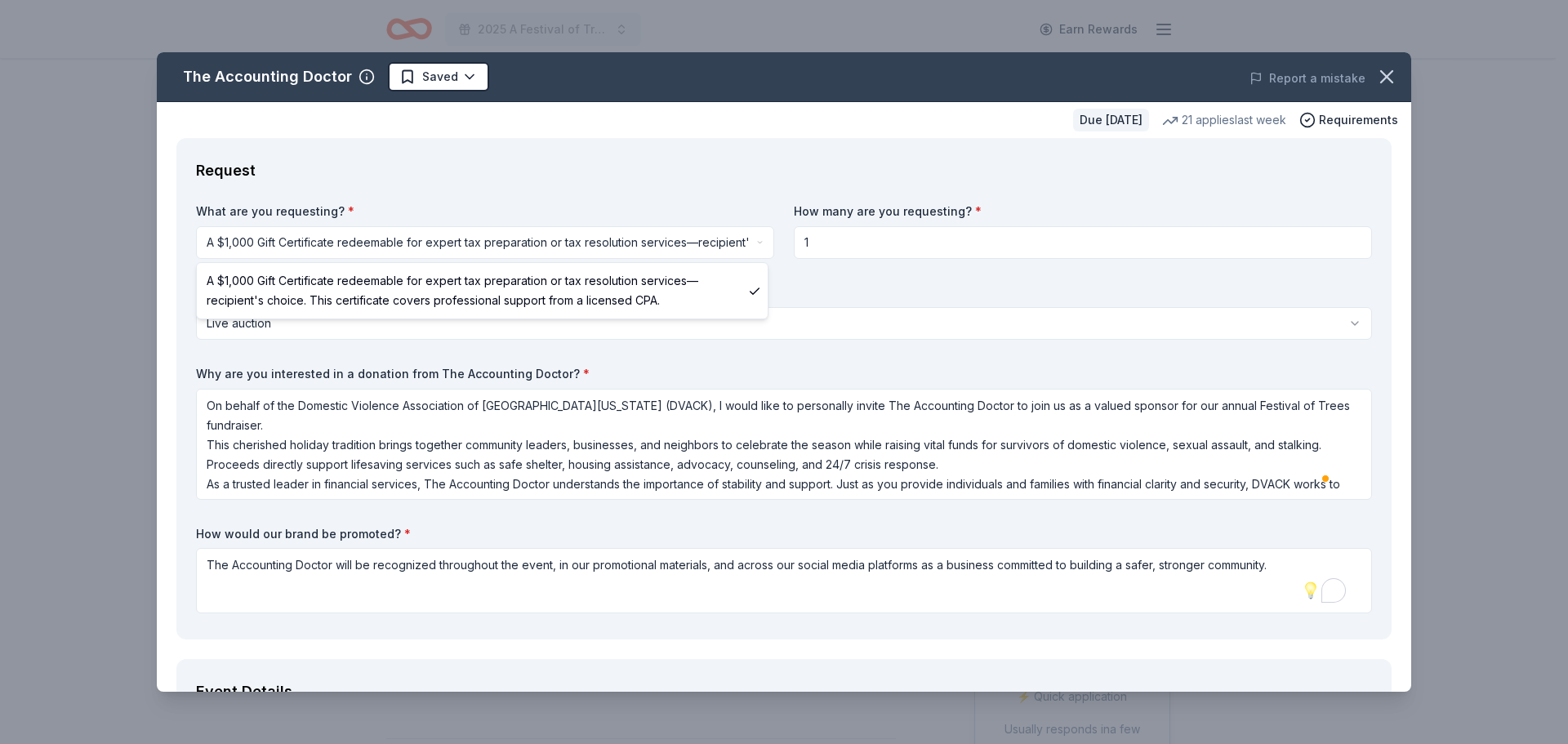
click at [755, 238] on html "2025 A Festival of Trees Event Earn Rewards Due [DATE] Share The Accounting Doc…" at bounding box center [784, 372] width 1568 height 744
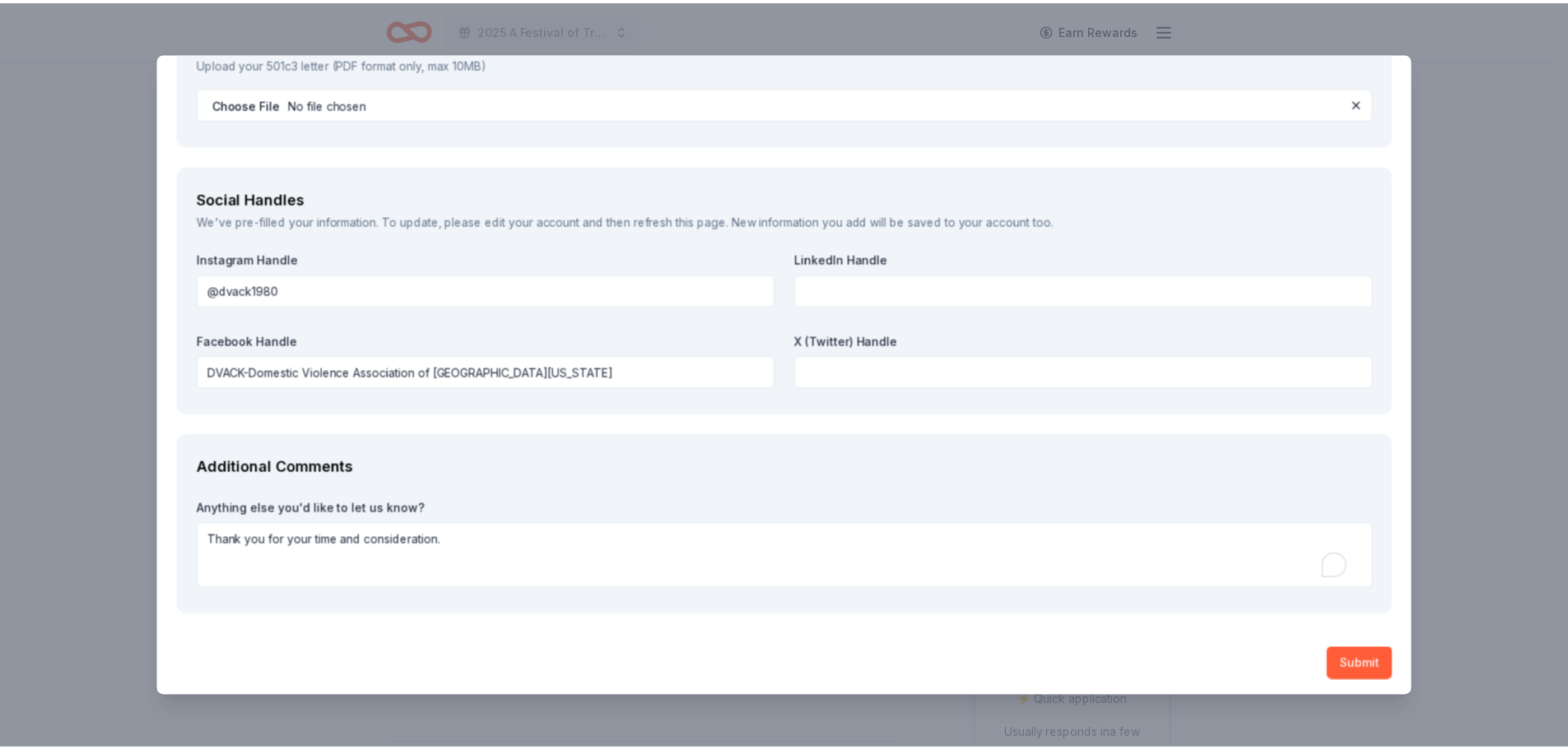
scroll to position [1831, 0]
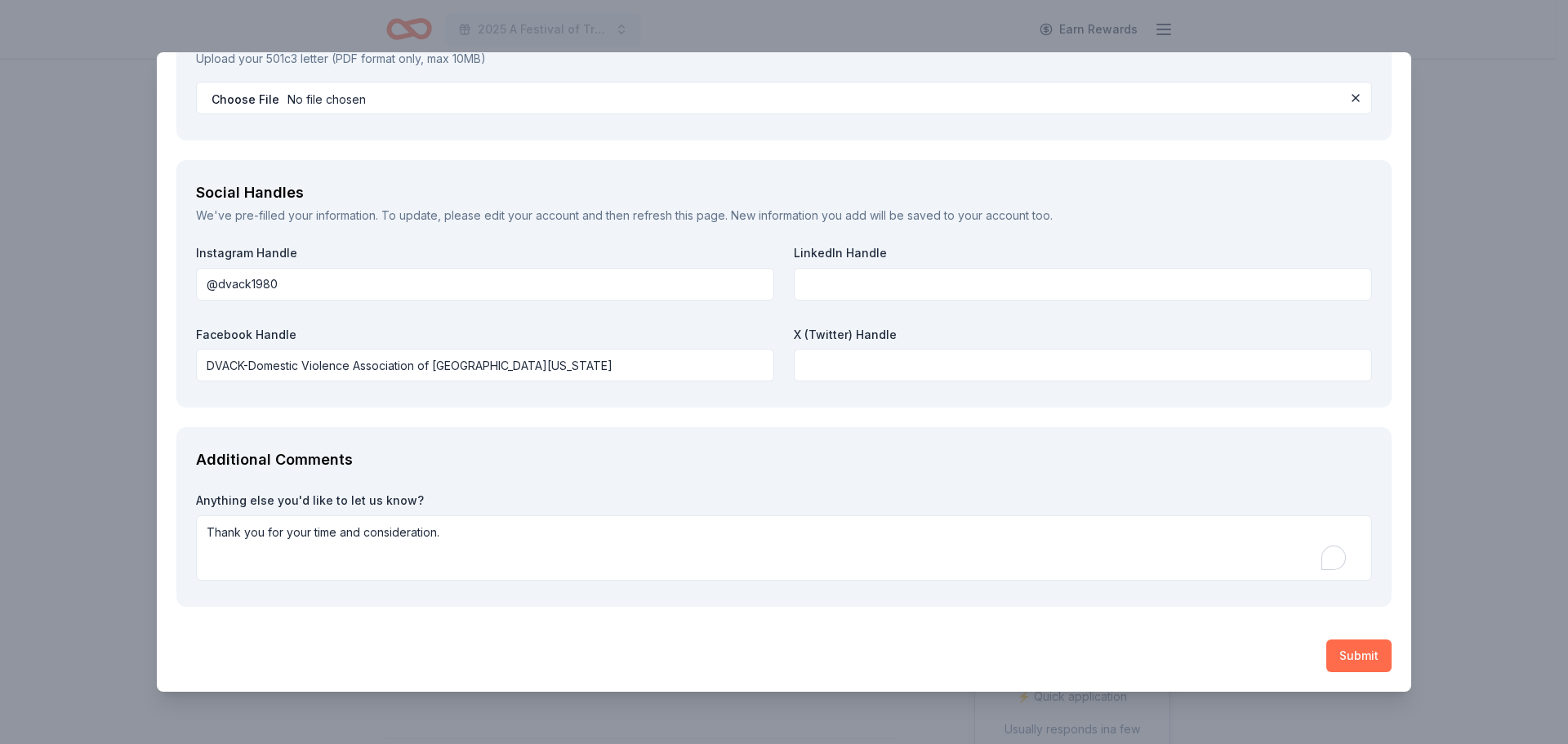
click at [1352, 655] on button "Submit" at bounding box center [1359, 656] width 66 height 32
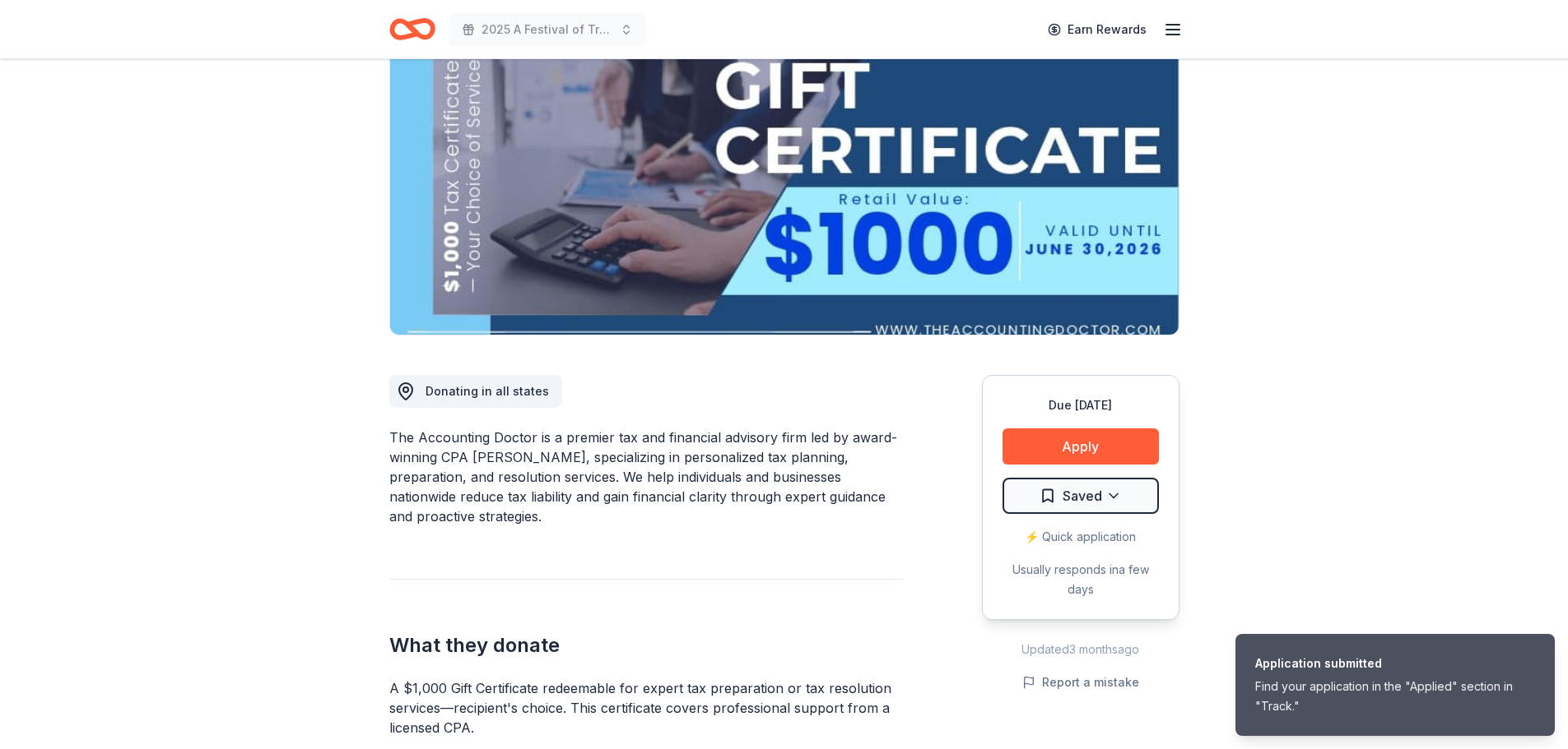
scroll to position [329, 0]
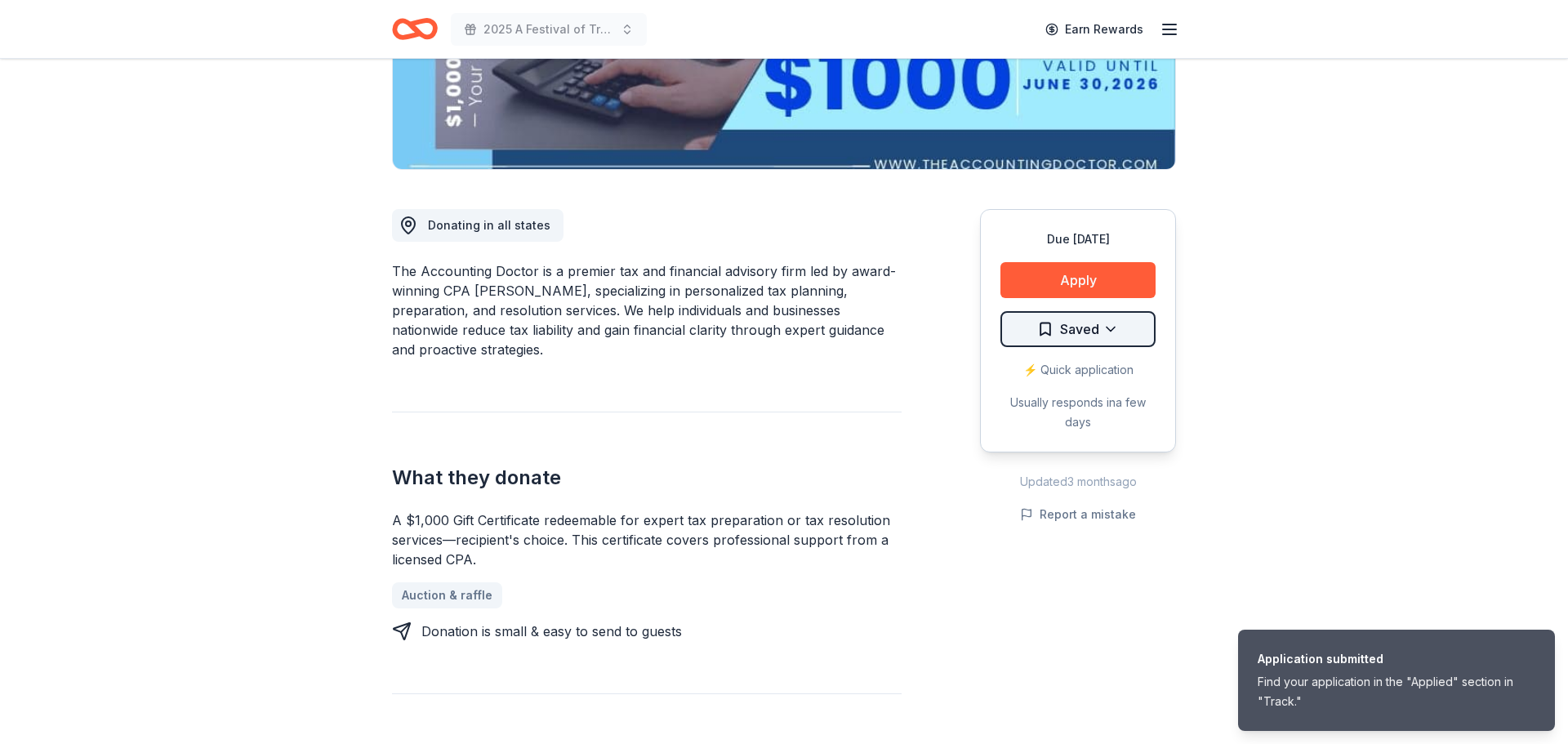
click at [1108, 326] on html "Application submitted Find your application in the "Applied" section in "Track.…" at bounding box center [784, 45] width 1568 height 744
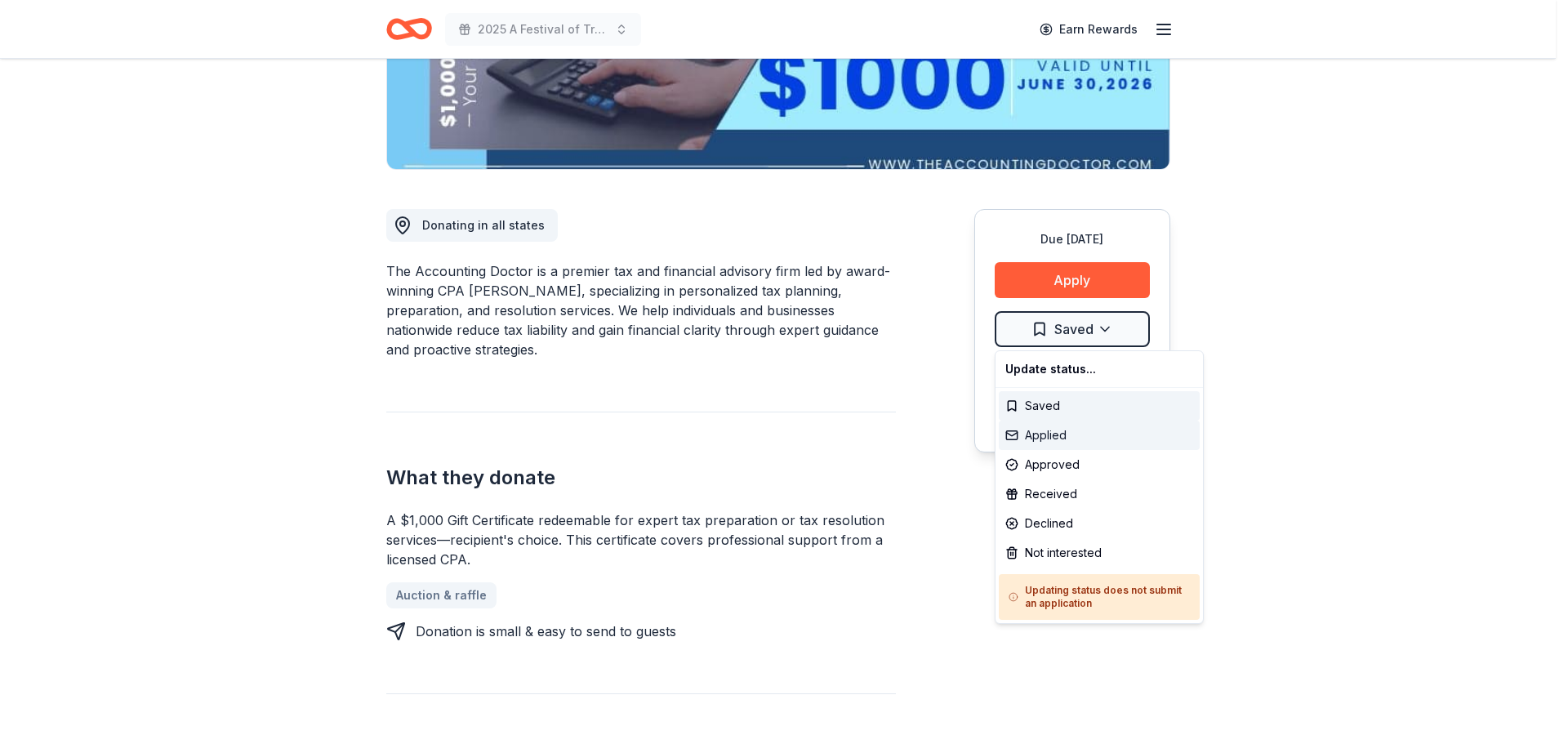
click at [1055, 432] on div "Applied" at bounding box center [1099, 435] width 201 height 30
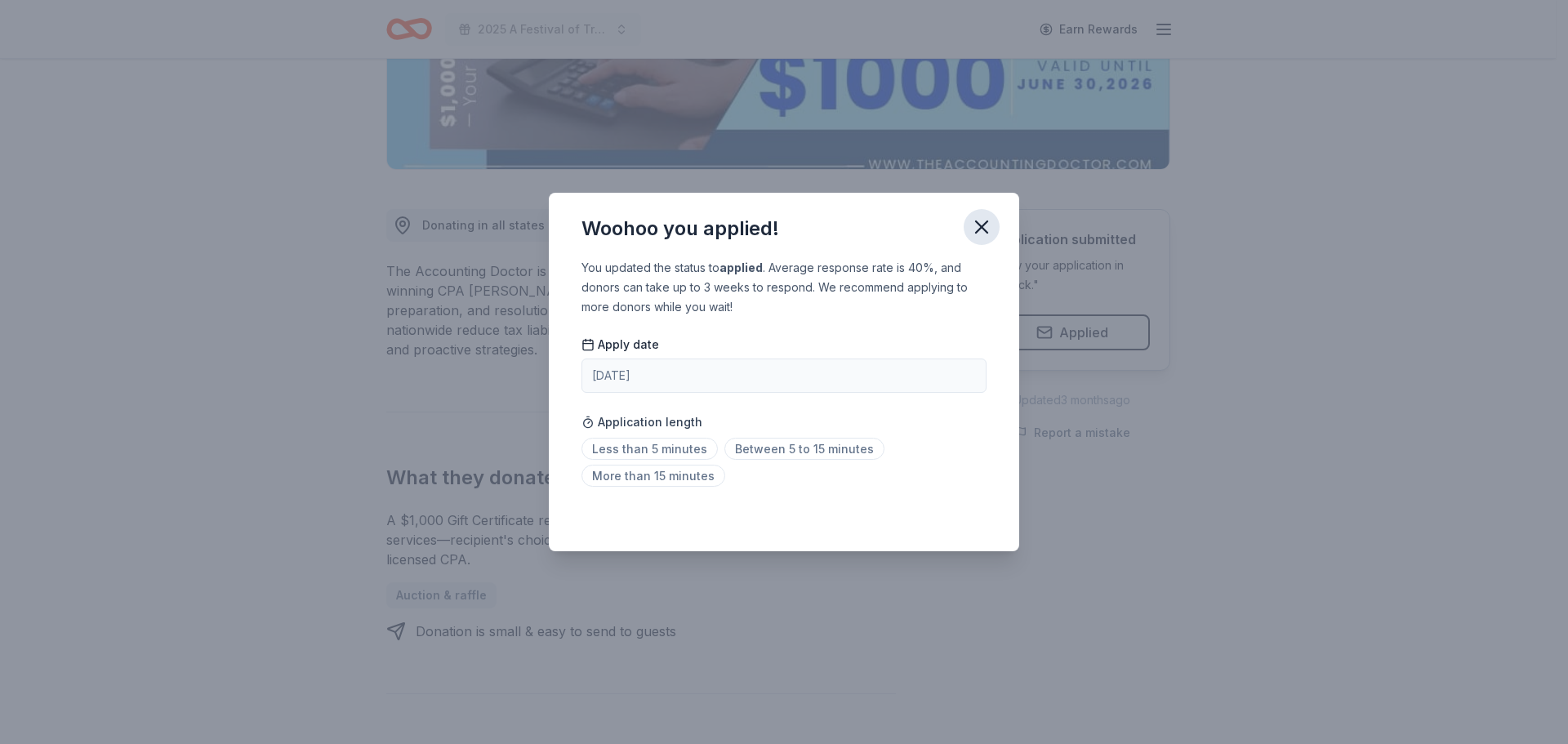
click at [983, 225] on icon "button" at bounding box center [981, 226] width 11 height 11
